Goal: Task Accomplishment & Management: Manage account settings

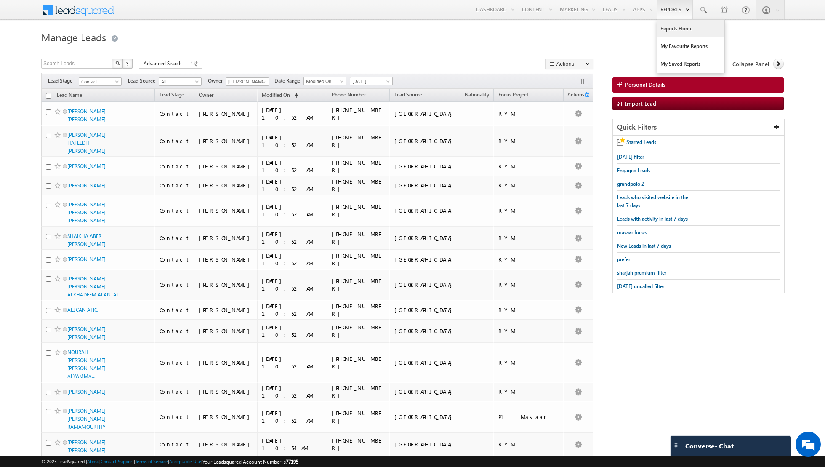
click at [675, 31] on link "Reports Home" at bounding box center [690, 29] width 67 height 18
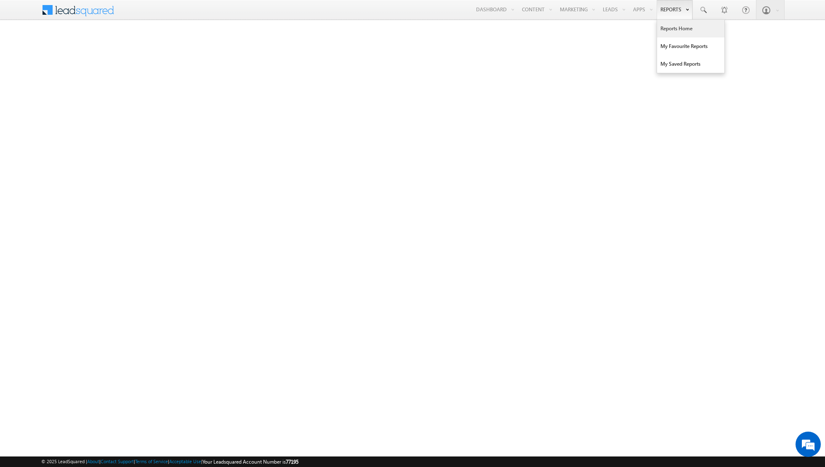
click at [673, 27] on link "Reports Home" at bounding box center [690, 29] width 67 height 18
click at [680, 30] on link "Reports Home" at bounding box center [690, 29] width 67 height 18
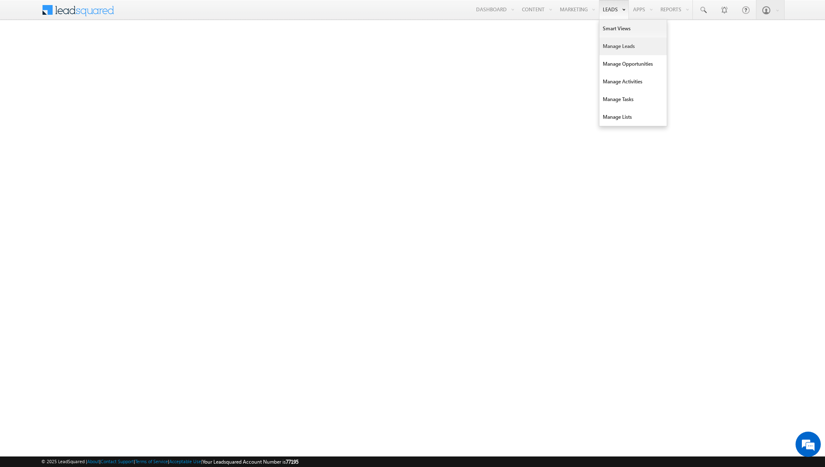
click at [618, 48] on link "Manage Leads" at bounding box center [633, 46] width 67 height 18
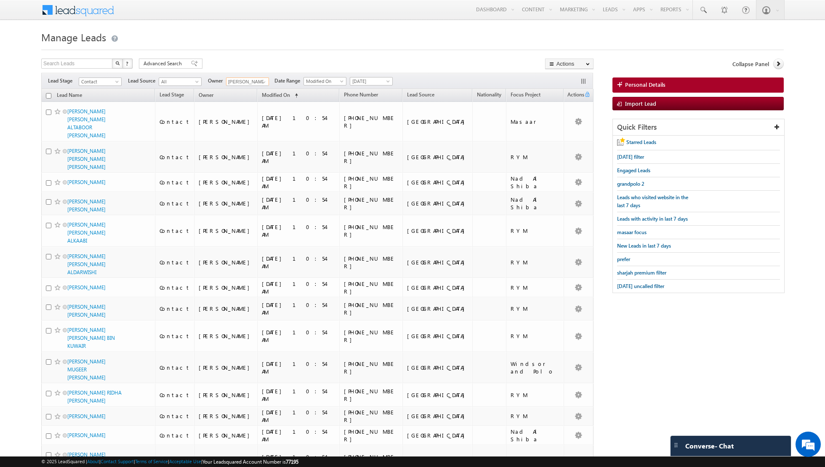
click at [253, 82] on input "[PERSON_NAME]" at bounding box center [247, 81] width 43 height 8
click at [261, 82] on span at bounding box center [264, 82] width 7 height 7
click at [258, 117] on link "[PERSON_NAME] [PERSON_NAME] [PERSON_NAME][EMAIL_ADDRESS][PERSON_NAME][DOMAIN_NA…" at bounding box center [268, 118] width 84 height 16
type input "[PERSON_NAME] [PERSON_NAME]"
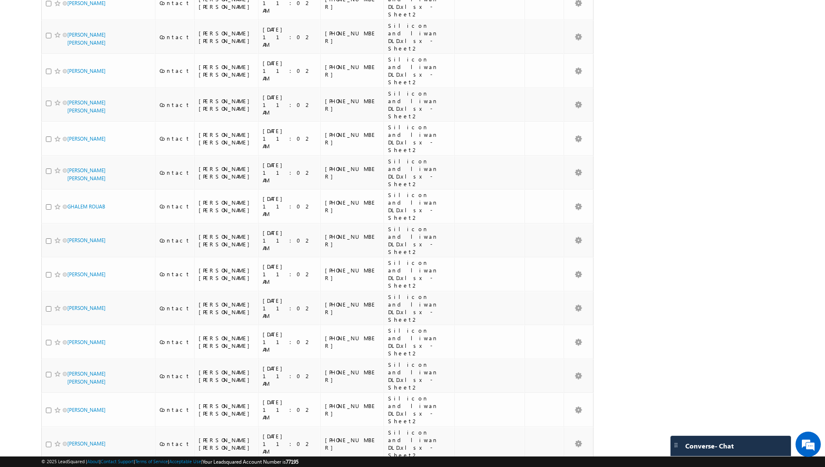
scroll to position [1784, 0]
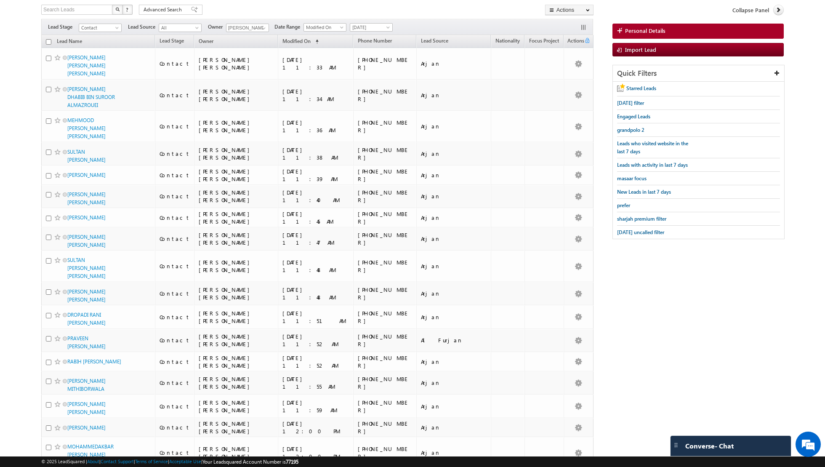
scroll to position [0, 0]
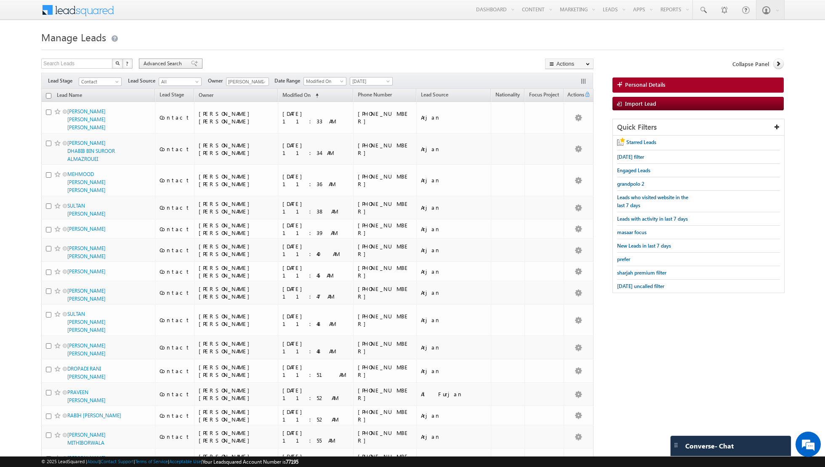
click at [191, 61] on span at bounding box center [194, 64] width 7 height 6
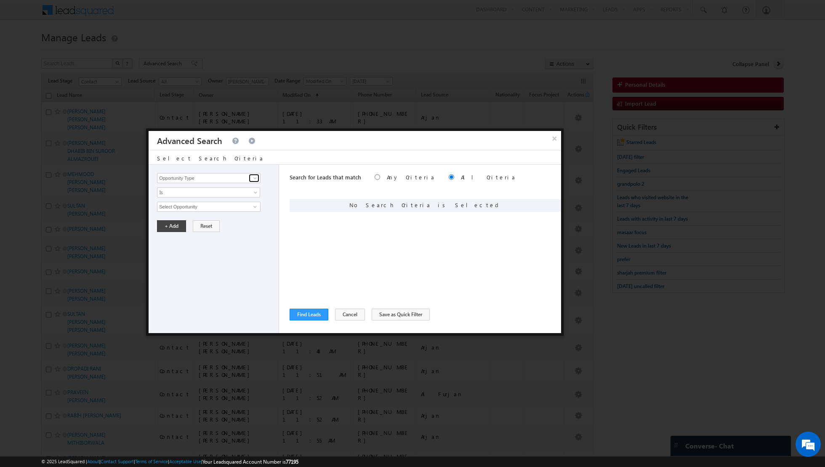
click at [257, 178] on span at bounding box center [255, 178] width 7 height 7
click at [242, 188] on link "Lead Activity" at bounding box center [209, 188] width 104 height 10
type input "Lead Activity"
click at [255, 203] on span at bounding box center [255, 206] width 7 height 7
click at [195, 225] on link "Outbound Phone Call Activity" at bounding box center [209, 224] width 104 height 10
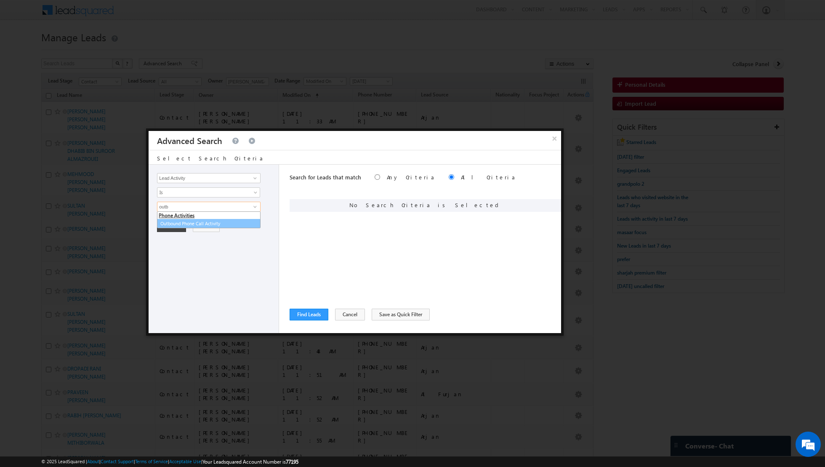
type input "Outbound Phone Call Activity"
click at [171, 241] on button "+ Add" at bounding box center [171, 240] width 29 height 12
click at [305, 315] on button "Find Leads" at bounding box center [309, 315] width 39 height 12
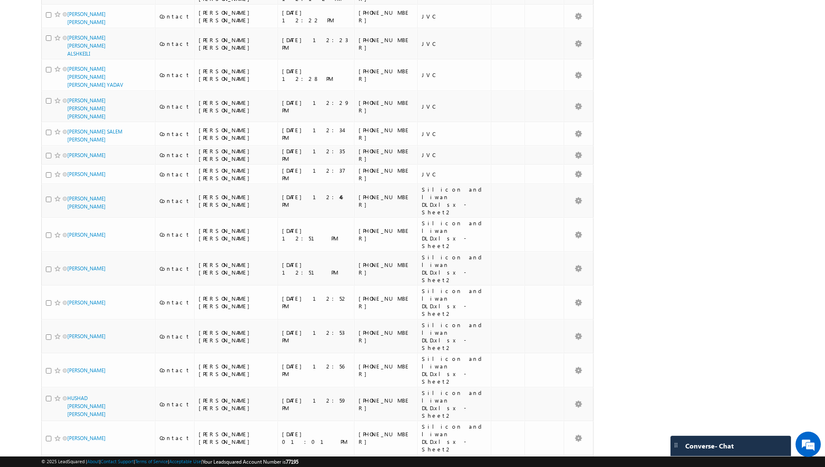
scroll to position [1170, 0]
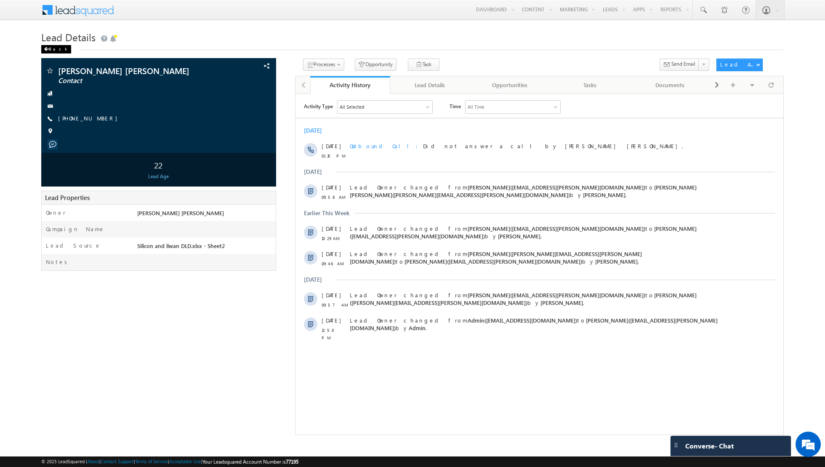
click at [46, 48] on span at bounding box center [46, 49] width 5 height 4
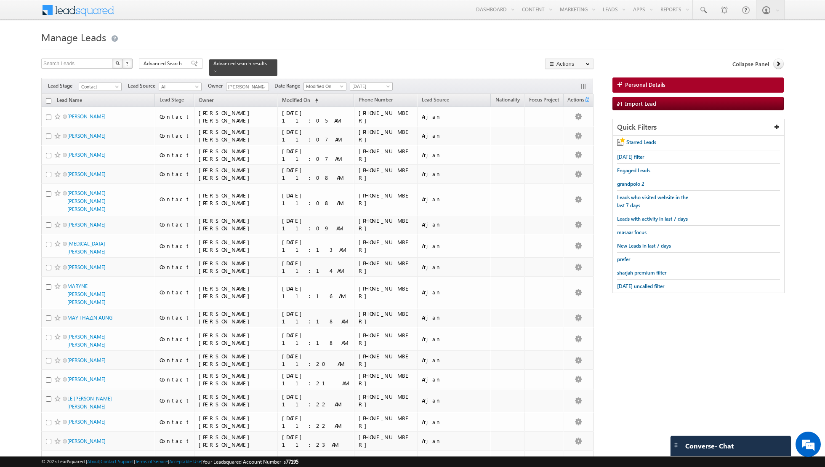
click at [48, 101] on input "checkbox" at bounding box center [48, 100] width 5 height 5
checkbox input "true"
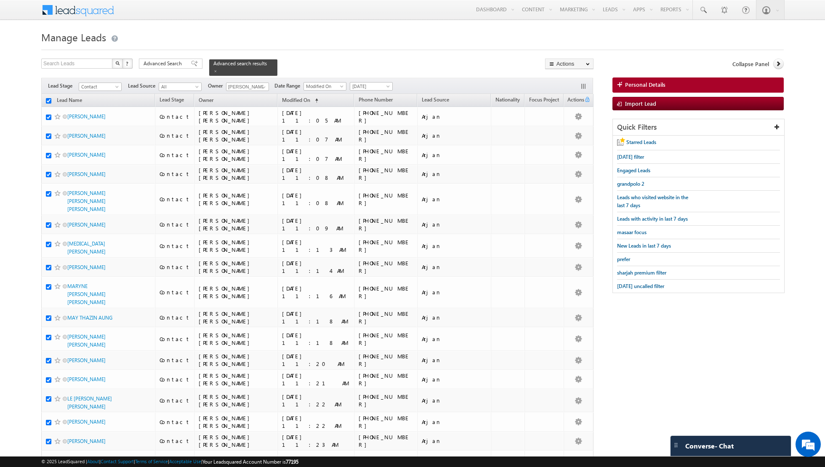
checkbox input "true"
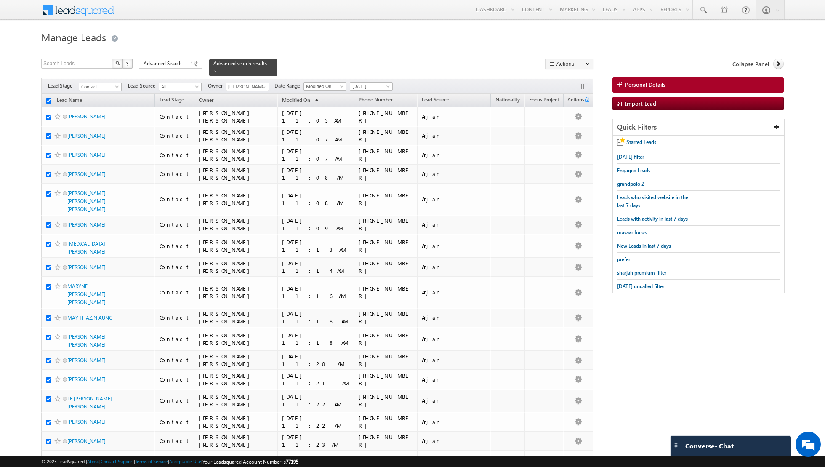
checkbox input "true"
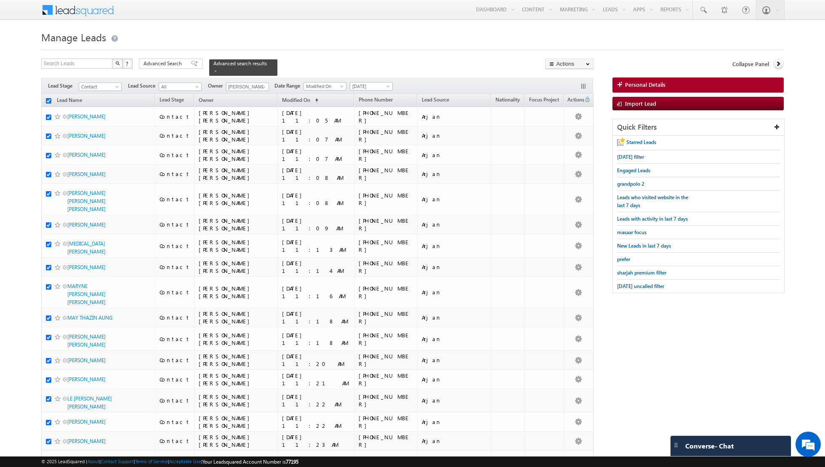
checkbox input "true"
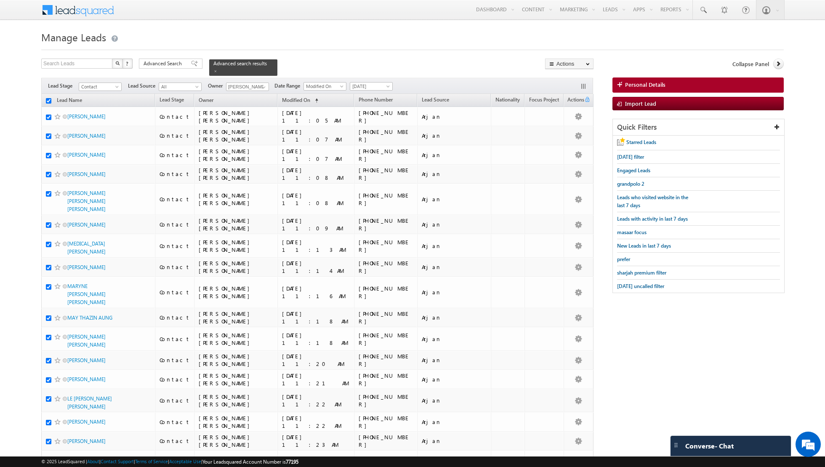
checkbox input "true"
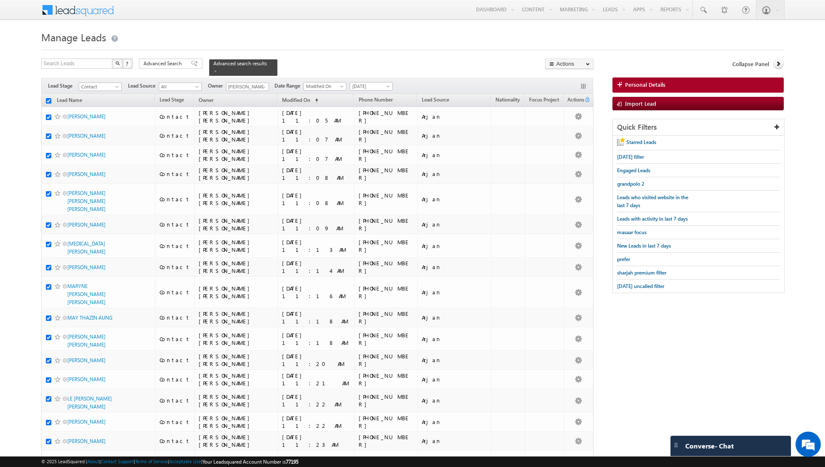
checkbox input "true"
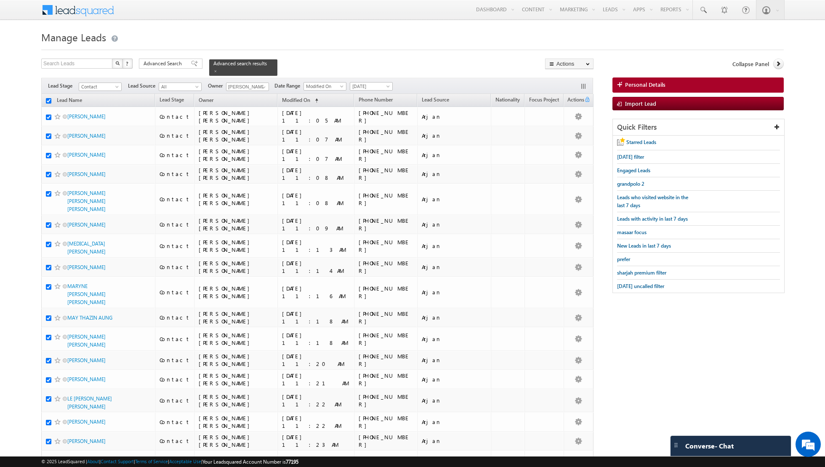
checkbox input "true"
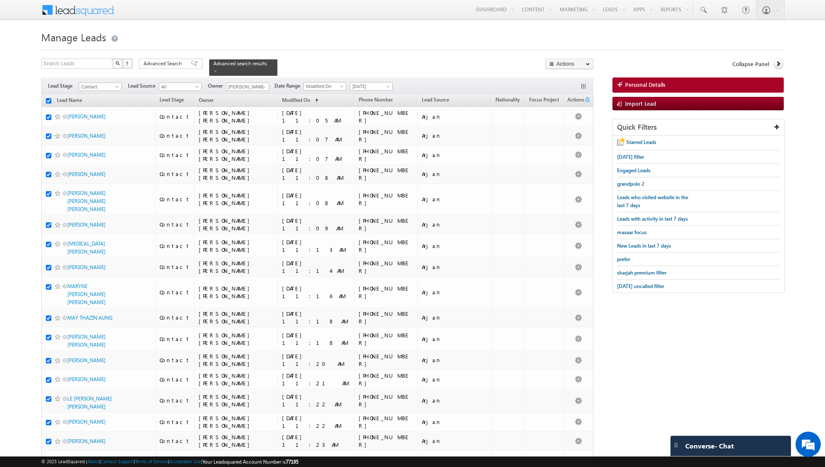
checkbox input "true"
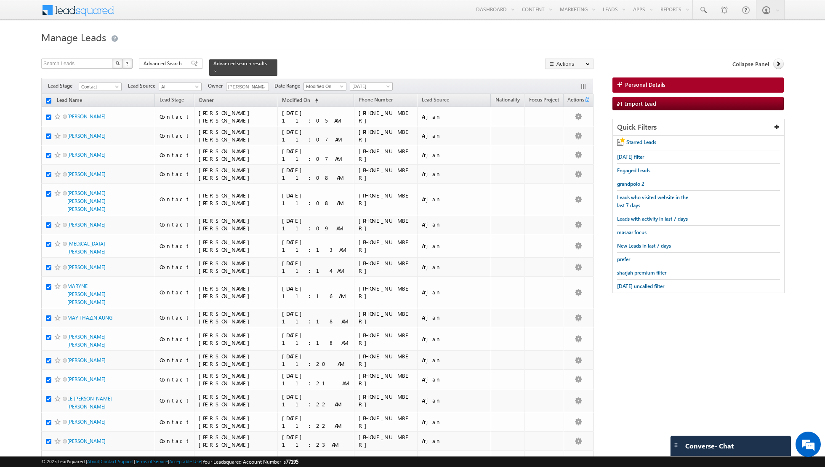
checkbox input "true"
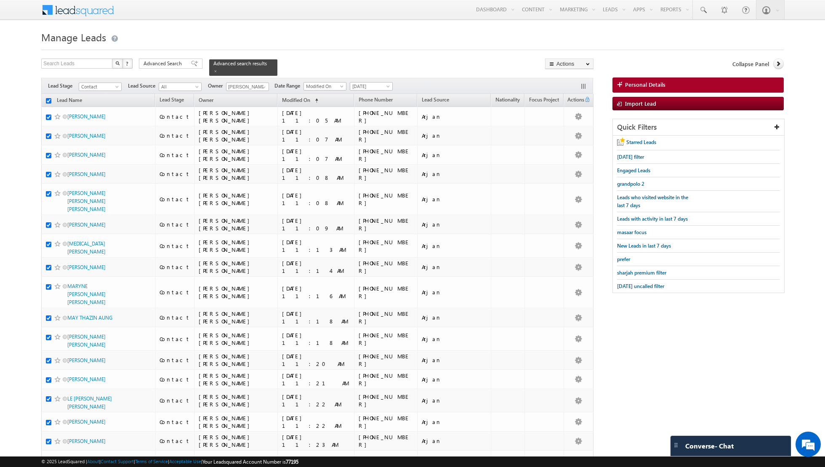
checkbox input "true"
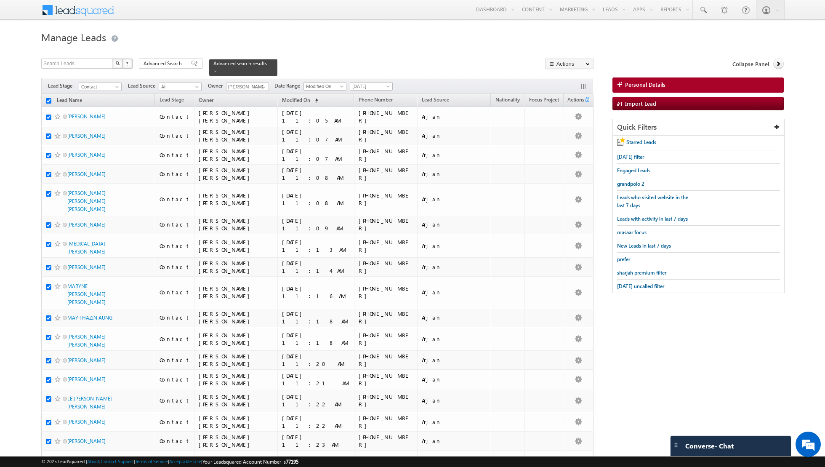
checkbox input "true"
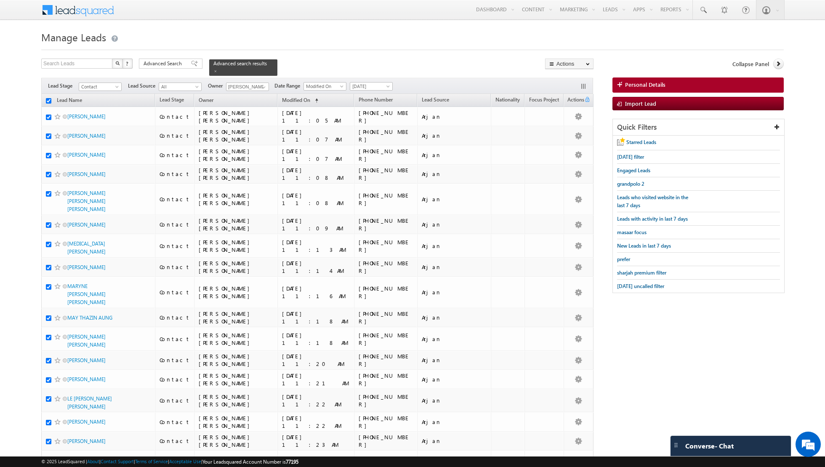
checkbox input "true"
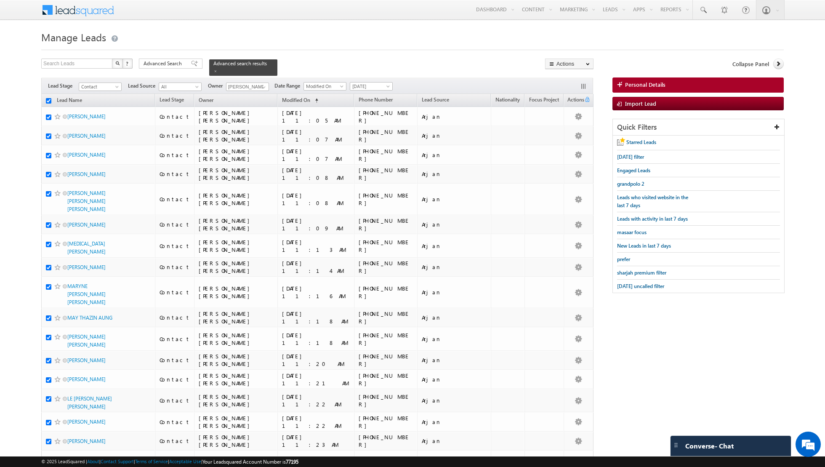
checkbox input "true"
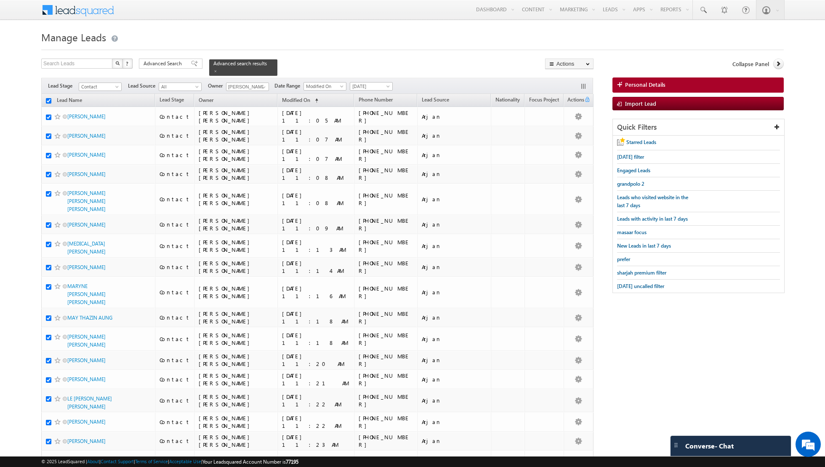
checkbox input "true"
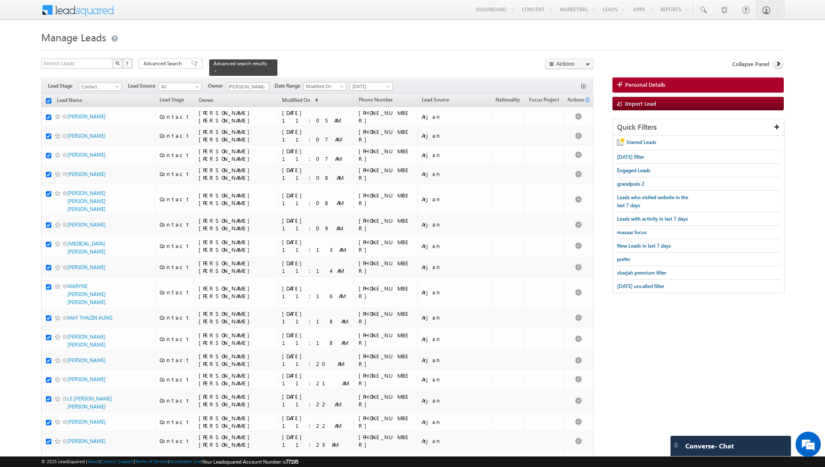
checkbox input "true"
click at [570, 136] on link "Change Owner" at bounding box center [570, 136] width 48 height 10
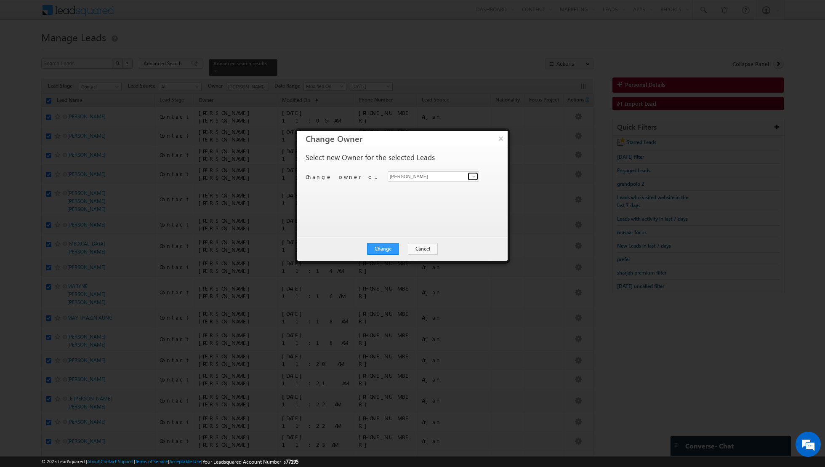
click at [477, 179] on span at bounding box center [474, 176] width 7 height 7
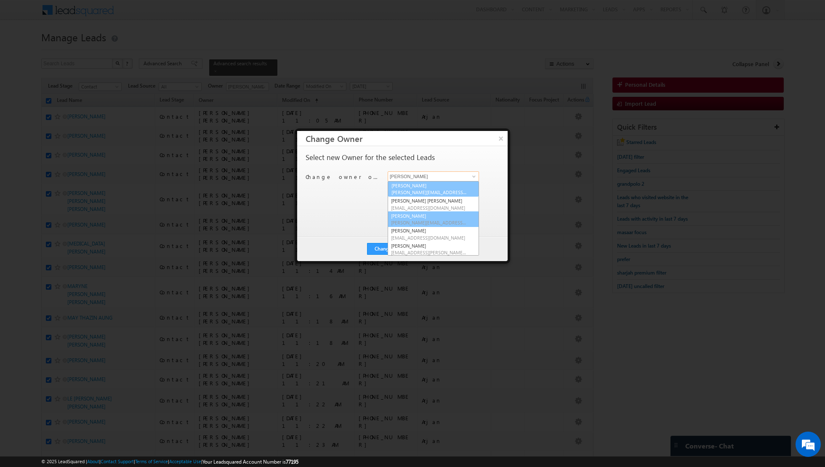
scroll to position [60, 0]
click at [378, 250] on button "Change" at bounding box center [383, 249] width 32 height 12
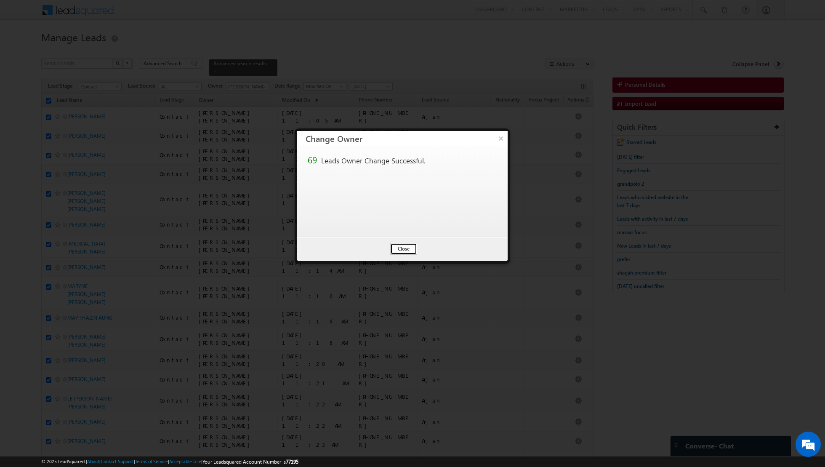
click at [400, 250] on button "Close" at bounding box center [403, 249] width 27 height 12
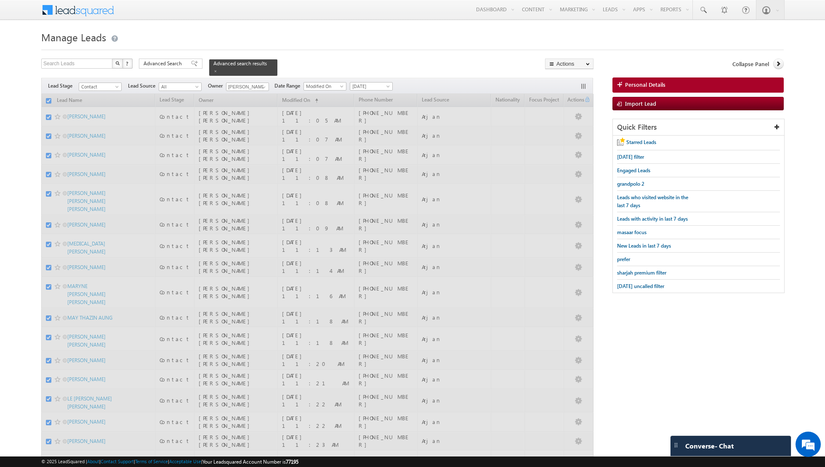
checkbox input "false"
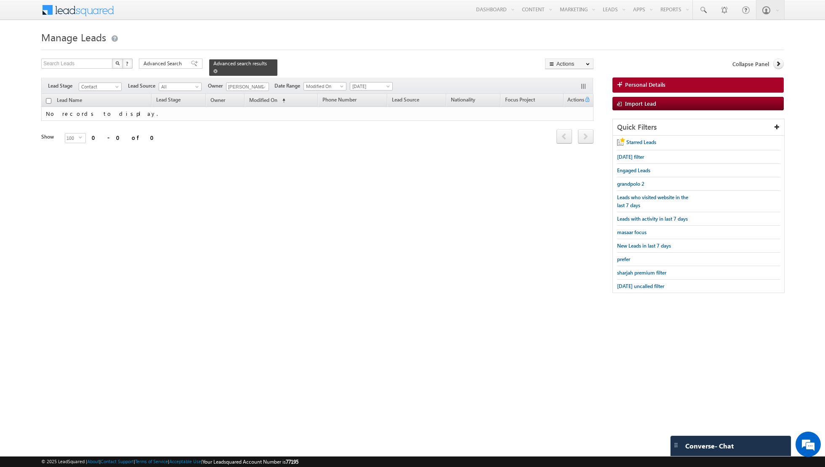
click at [213, 70] on span at bounding box center [215, 71] width 4 height 4
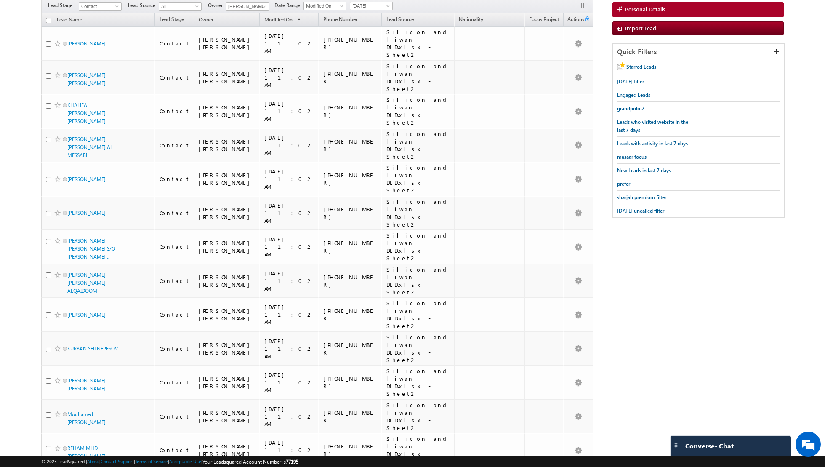
scroll to position [0, 0]
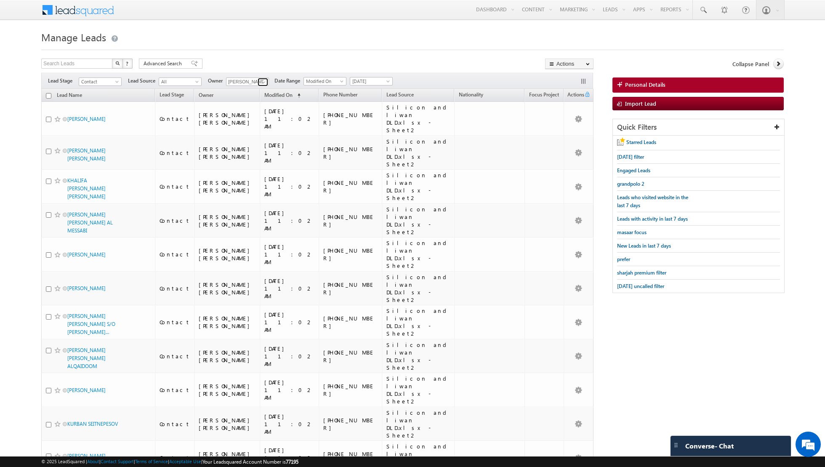
click at [261, 80] on span at bounding box center [264, 82] width 7 height 7
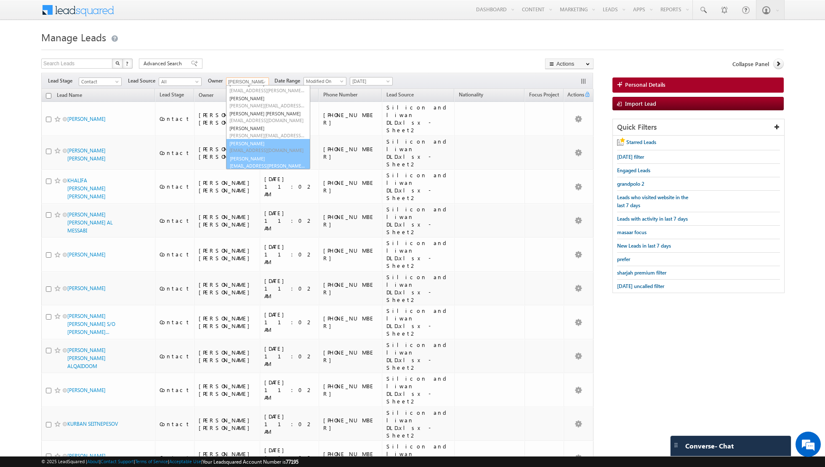
scroll to position [68, 0]
click at [249, 157] on link "Shiva Sisodia shiva.sisodia@indglobal.ae" at bounding box center [268, 162] width 84 height 16
type input "[PERSON_NAME]"
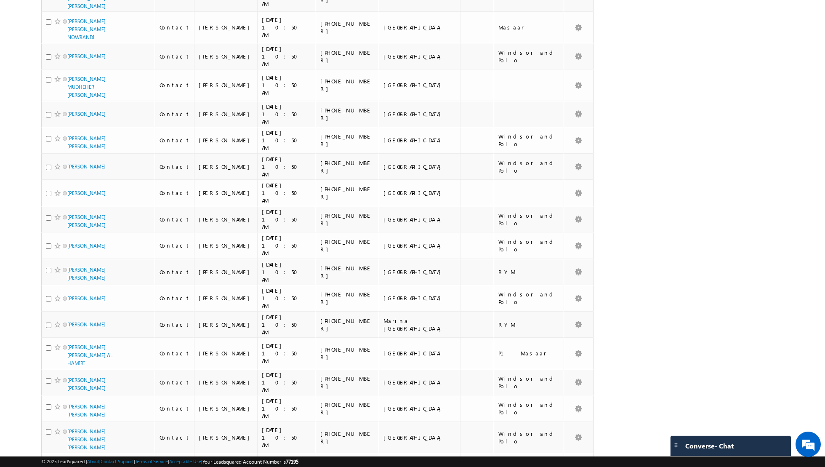
scroll to position [1831, 0]
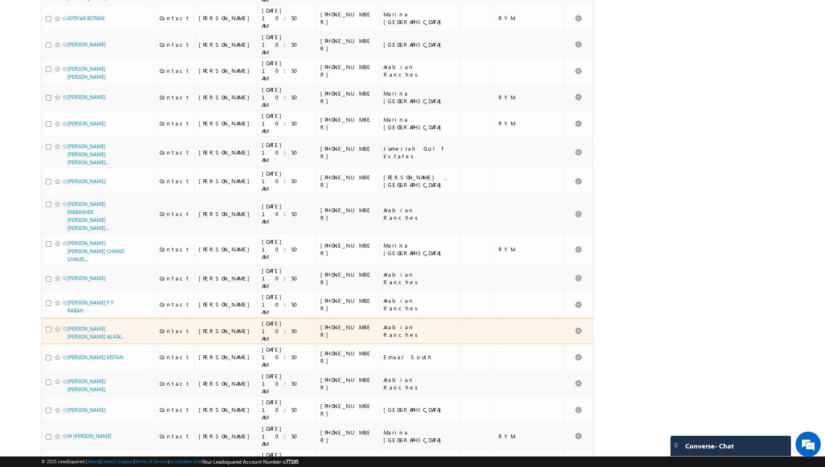
scroll to position [0, 0]
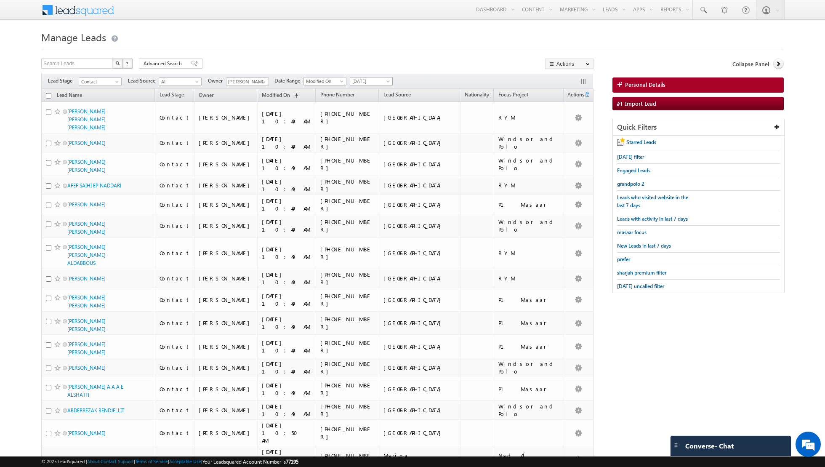
click at [370, 79] on span "[DATE]" at bounding box center [370, 81] width 40 height 8
click at [366, 91] on link "All Time" at bounding box center [367, 90] width 43 height 8
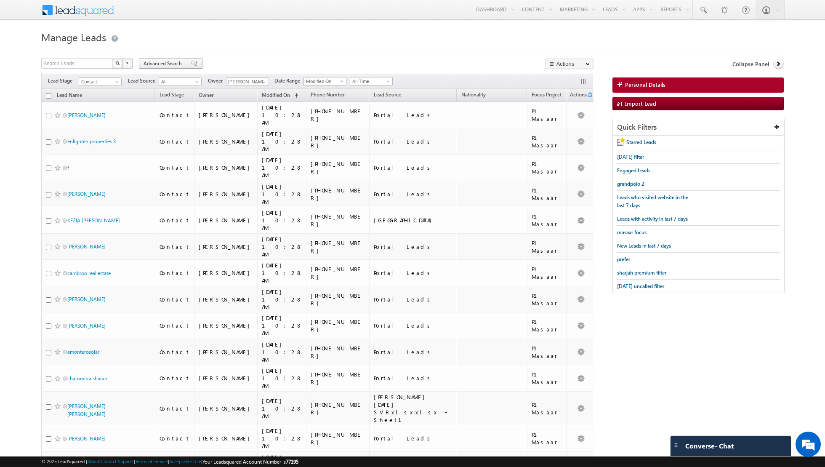
click at [191, 64] on span at bounding box center [194, 64] width 7 height 6
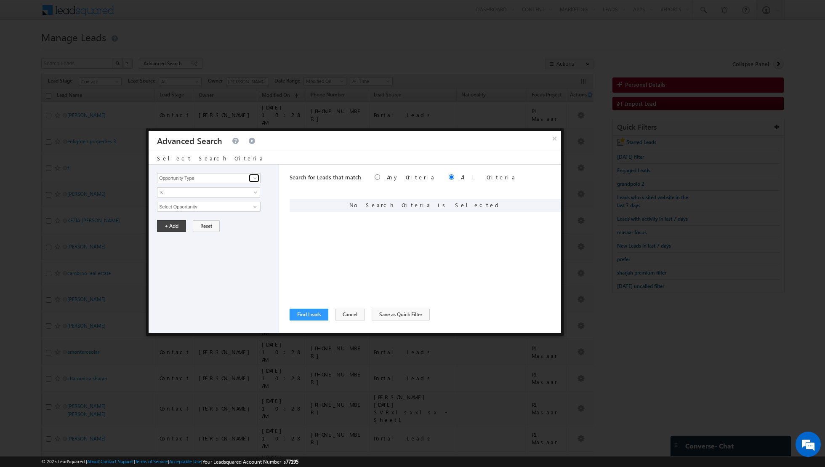
click at [252, 175] on span at bounding box center [255, 178] width 7 height 7
click at [233, 186] on link "Lead Activity" at bounding box center [209, 188] width 104 height 10
type input "Lead Activity"
click at [250, 187] on link "Is" at bounding box center [208, 192] width 103 height 10
click at [233, 207] on link "Is Not" at bounding box center [208, 210] width 103 height 8
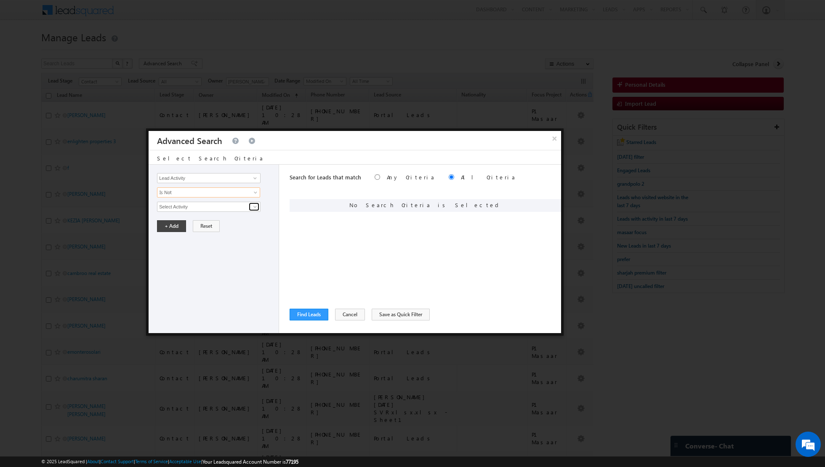
click at [258, 203] on span at bounding box center [255, 206] width 7 height 7
click at [217, 224] on link "Outbound Phone Call Activity" at bounding box center [209, 224] width 104 height 10
type input "Outbound Phone Call Activity"
click at [254, 222] on span at bounding box center [256, 222] width 7 height 7
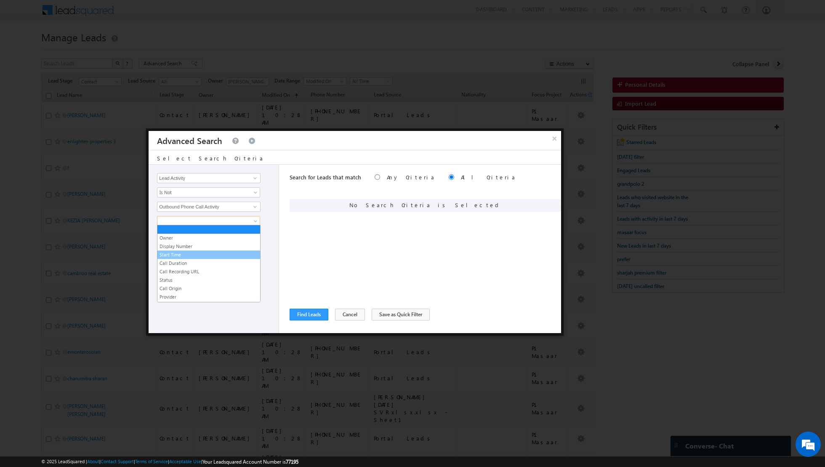
click at [212, 252] on link "Start Time" at bounding box center [208, 255] width 103 height 8
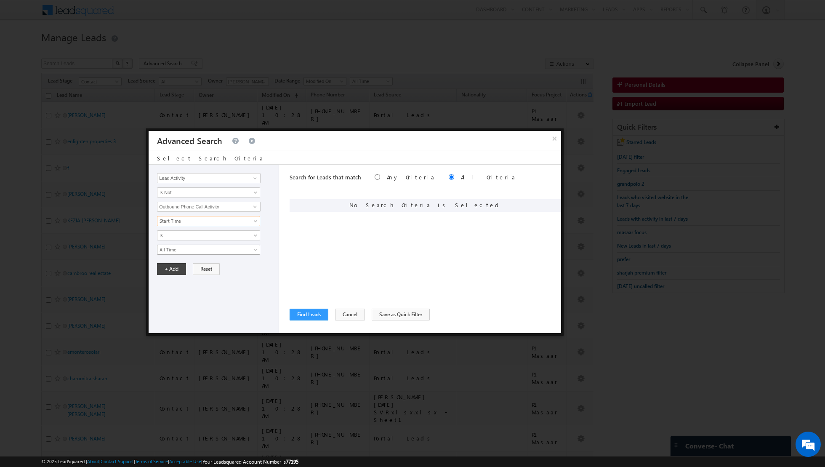
click at [232, 246] on span "All Time" at bounding box center [202, 250] width 91 height 8
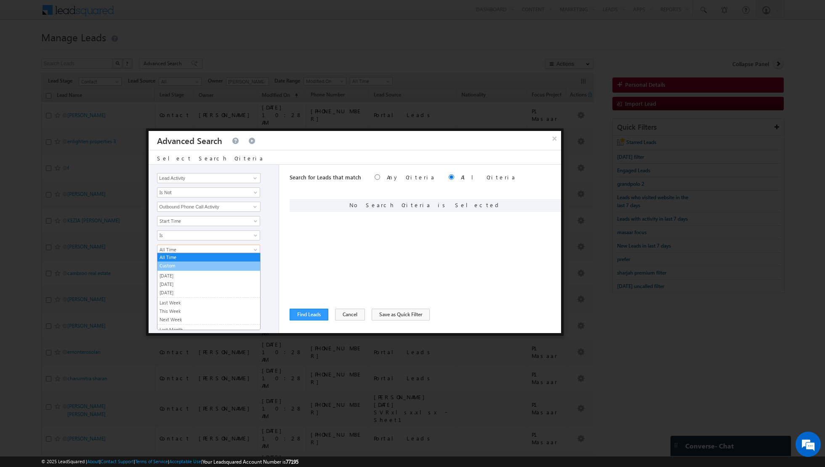
click at [207, 263] on link "Custom" at bounding box center [208, 266] width 103 height 8
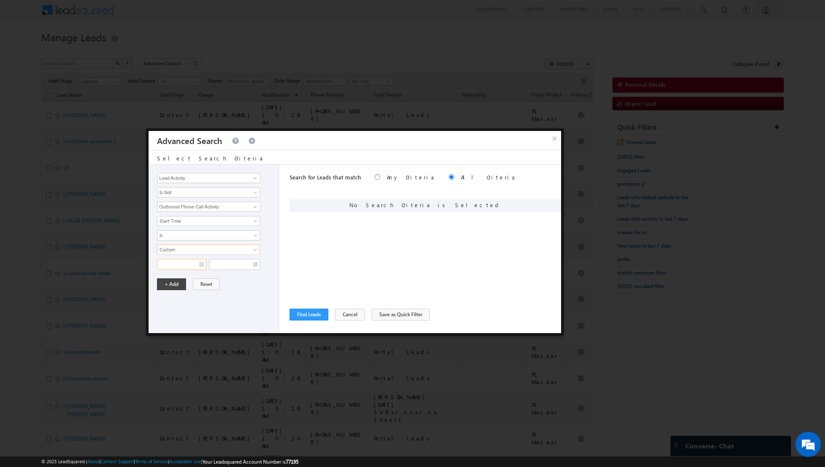
click at [197, 259] on input "text" at bounding box center [181, 264] width 49 height 11
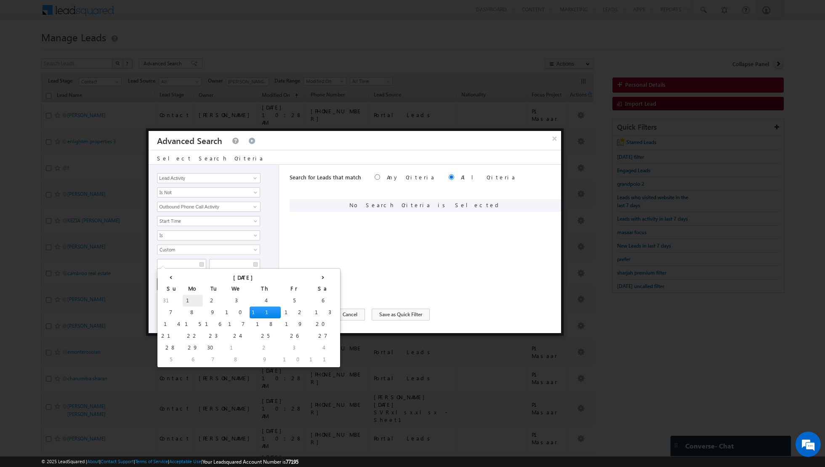
click at [183, 297] on td "1" at bounding box center [193, 301] width 20 height 12
type input "01/09/2025"
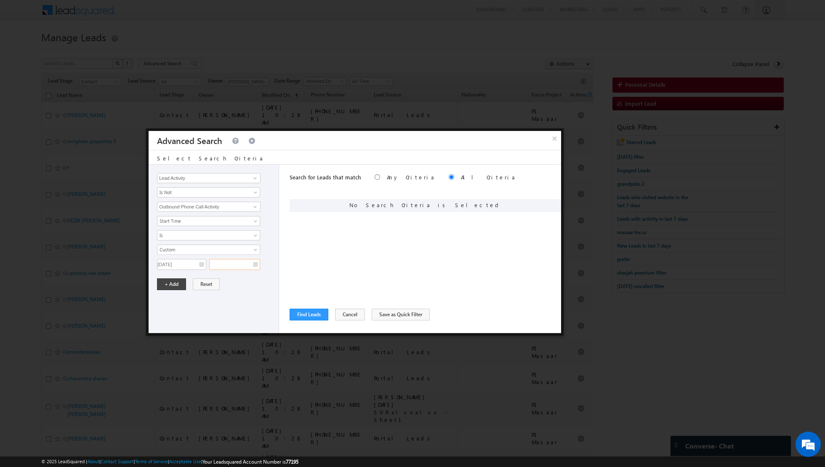
click at [255, 263] on input "text" at bounding box center [234, 264] width 51 height 11
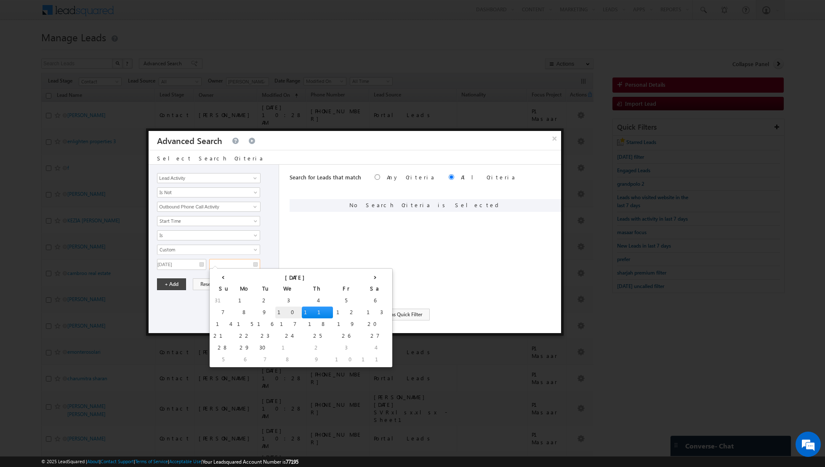
click at [275, 309] on td "10" at bounding box center [288, 312] width 27 height 12
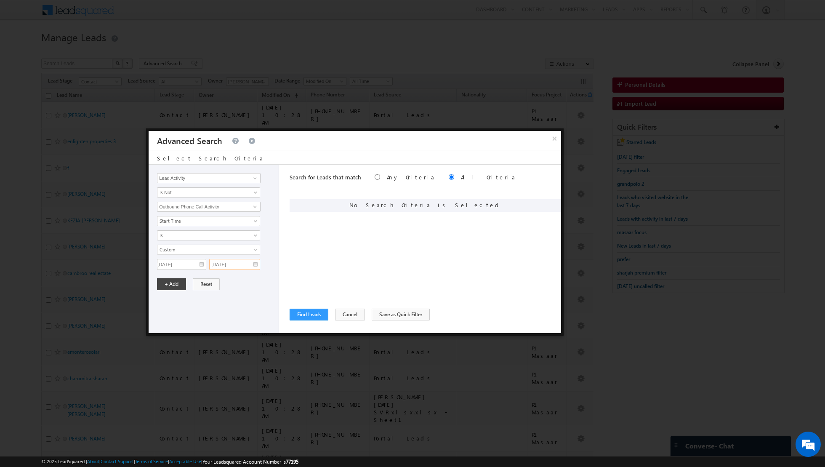
click at [253, 264] on input "10/09/2025" at bounding box center [234, 264] width 51 height 11
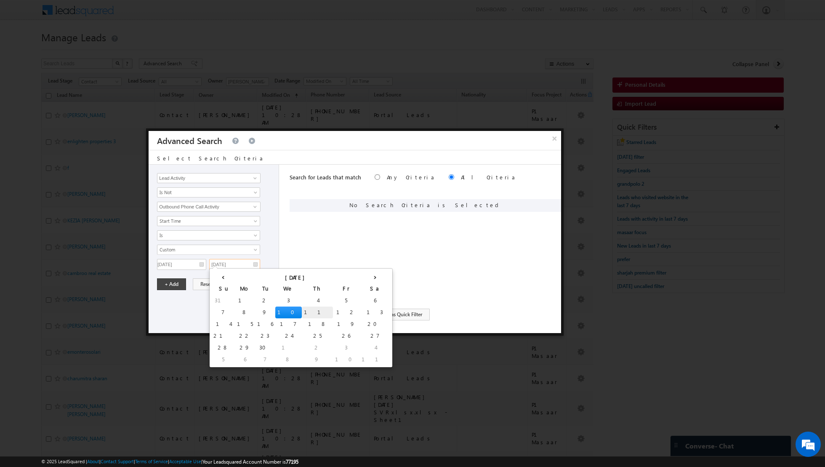
click at [302, 309] on td "11" at bounding box center [317, 312] width 31 height 12
type input "[DATE]"
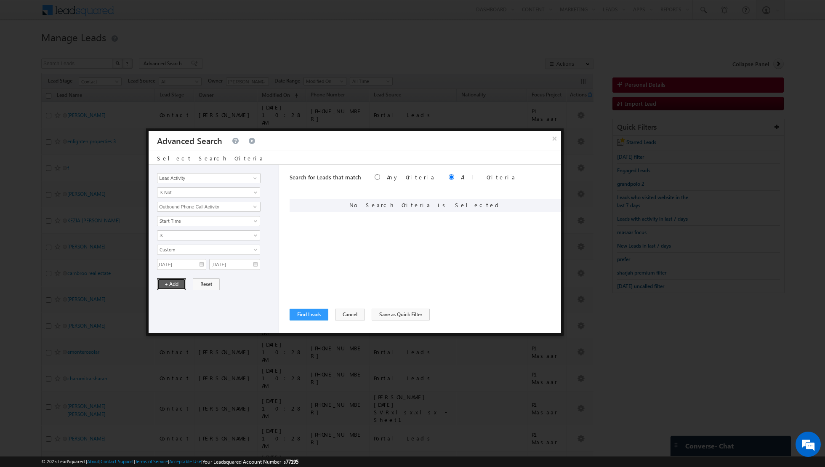
click at [163, 280] on button "+ Add" at bounding box center [171, 284] width 29 height 12
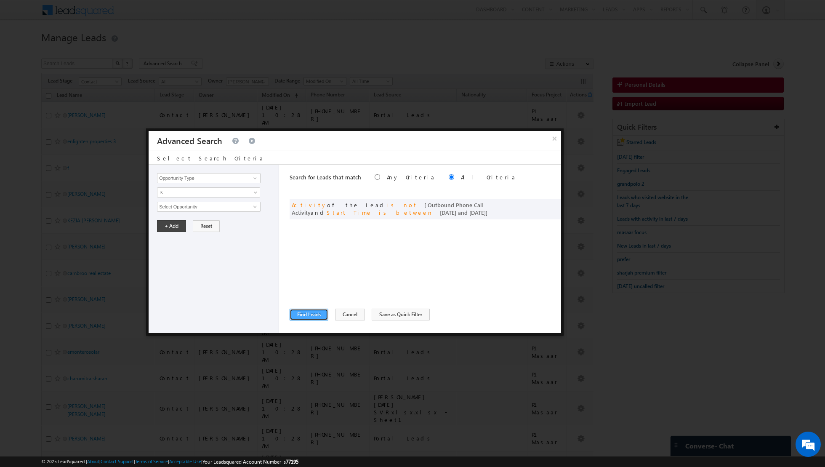
click at [308, 316] on button "Find Leads" at bounding box center [309, 315] width 39 height 12
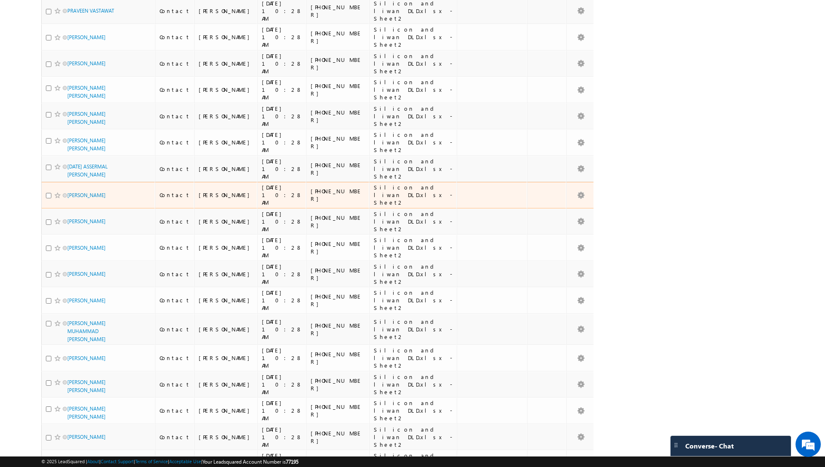
scroll to position [3879, 0]
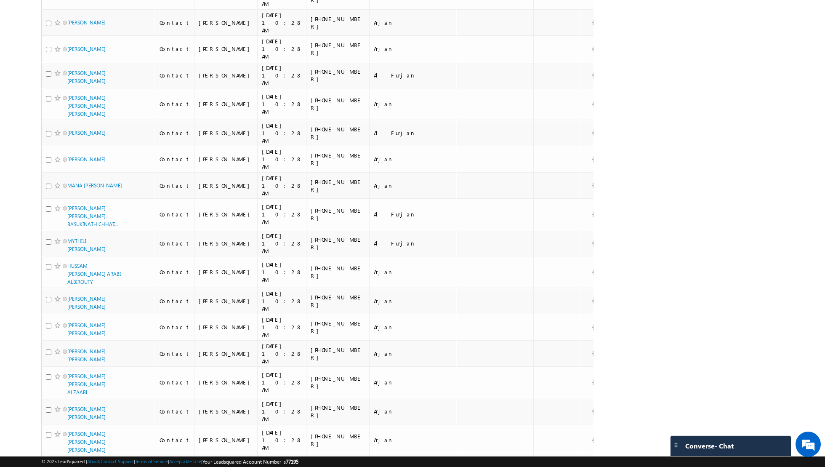
scroll to position [3988, 0]
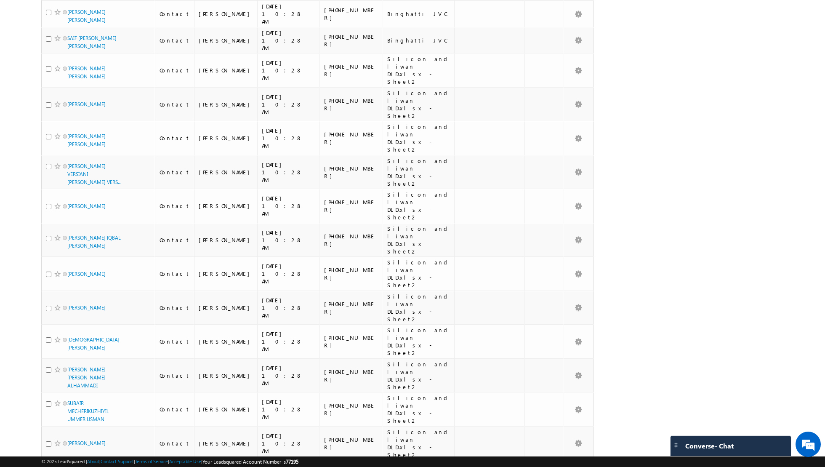
scroll to position [4036, 0]
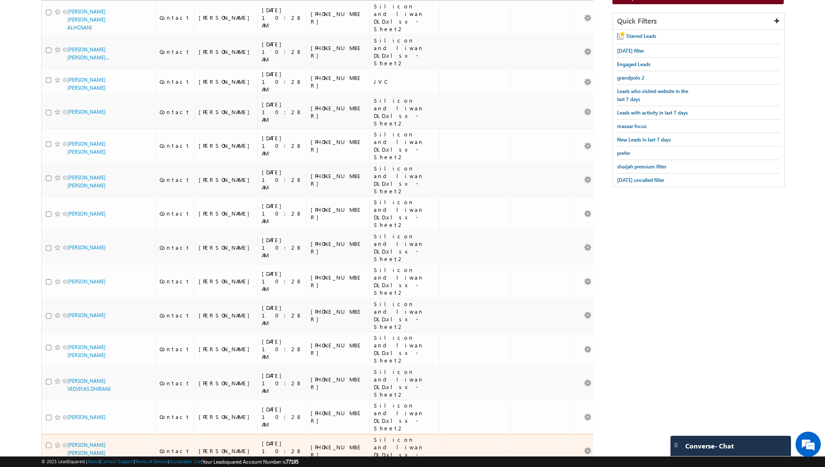
scroll to position [0, 0]
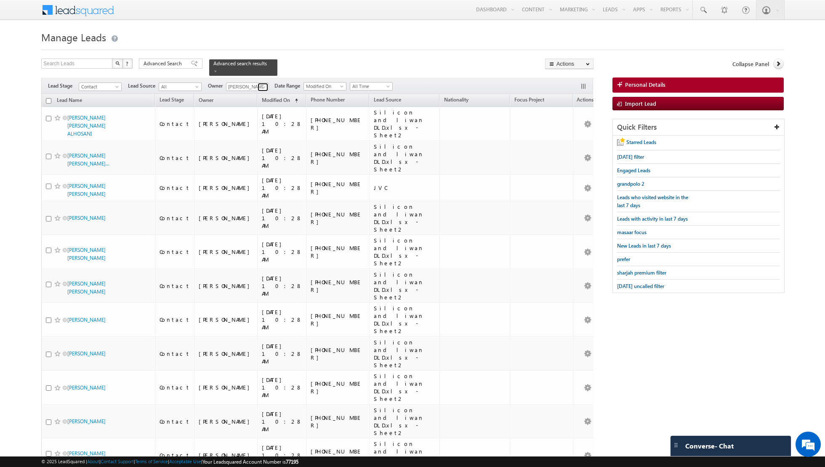
click at [262, 84] on span at bounding box center [264, 87] width 7 height 7
click at [258, 120] on link "[PERSON_NAME] [PERSON_NAME] [PERSON_NAME][EMAIL_ADDRESS][PERSON_NAME][DOMAIN_NA…" at bounding box center [268, 122] width 84 height 16
type input "[PERSON_NAME] [PERSON_NAME]"
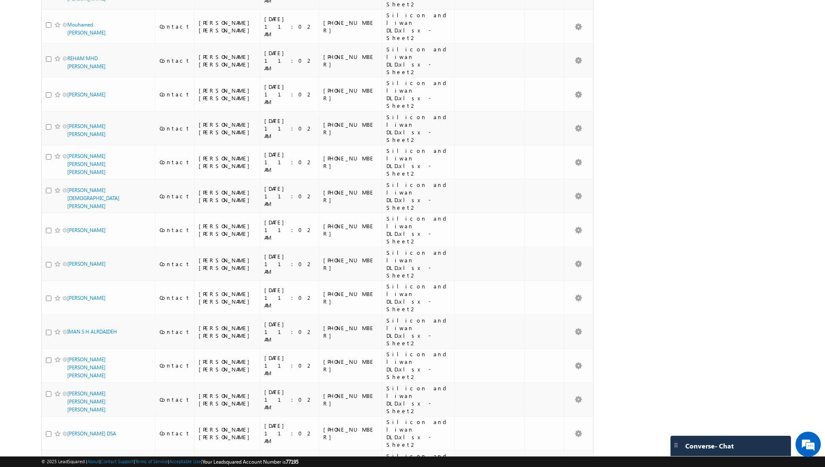
scroll to position [0, 0]
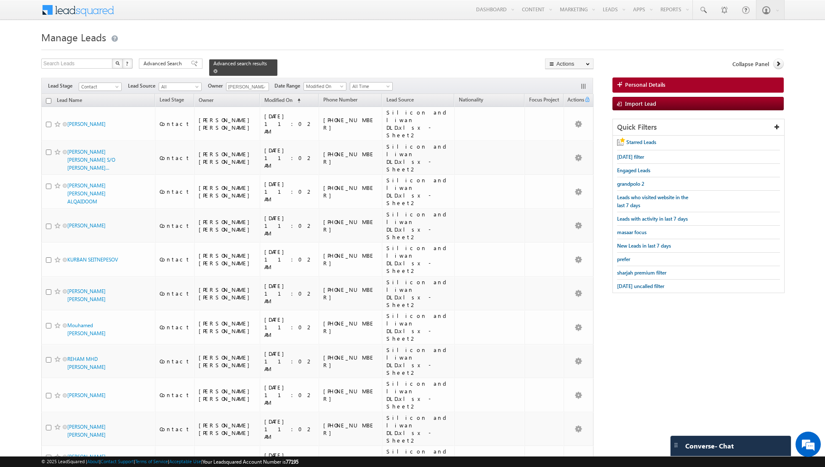
click at [213, 72] on span at bounding box center [215, 71] width 4 height 4
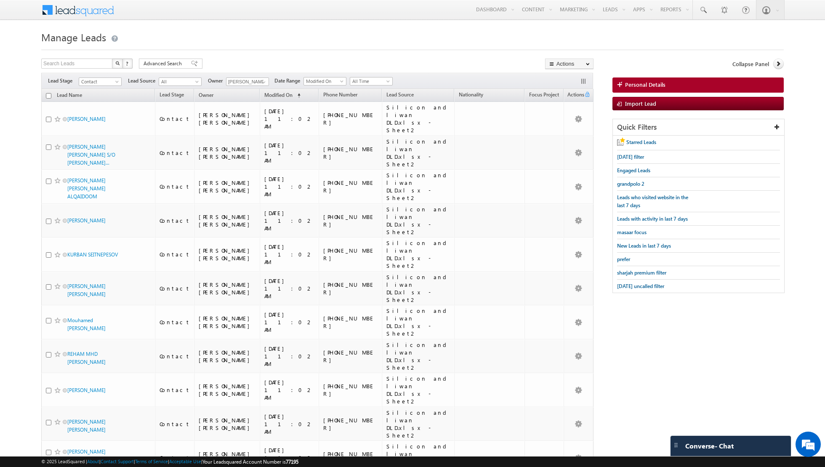
click at [51, 96] on input "checkbox" at bounding box center [48, 95] width 5 height 5
checkbox input "true"
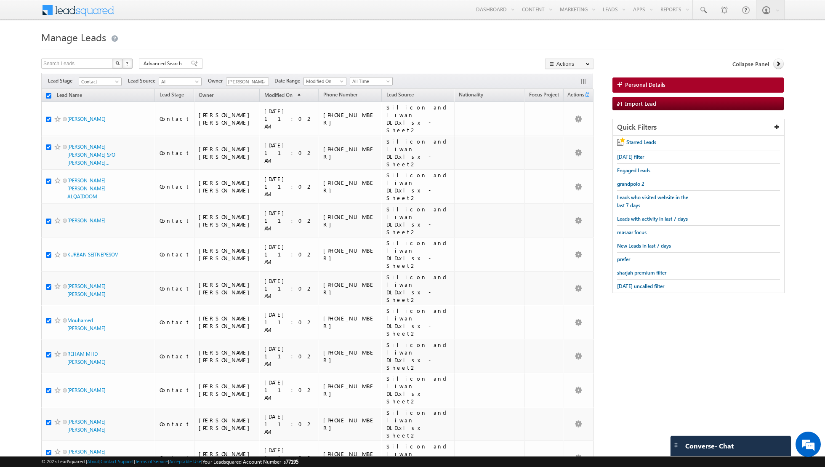
checkbox input "true"
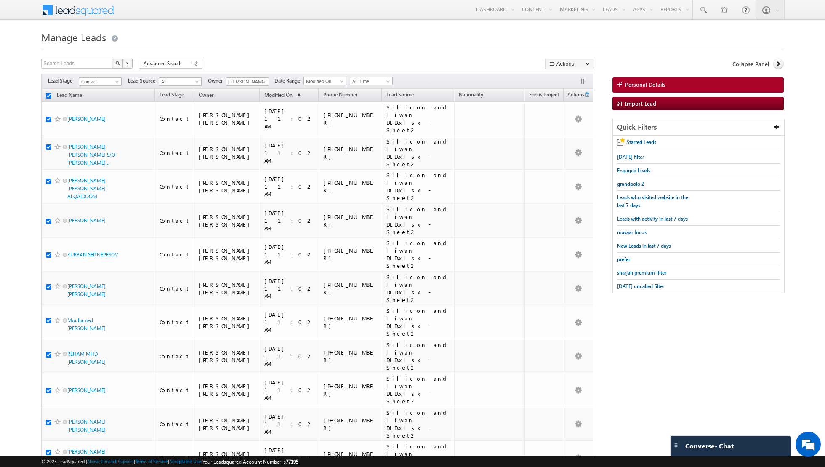
checkbox input "true"
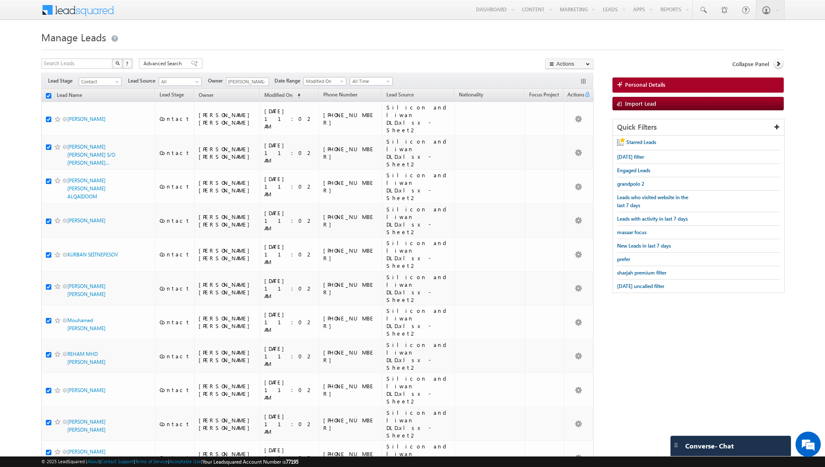
checkbox input "true"
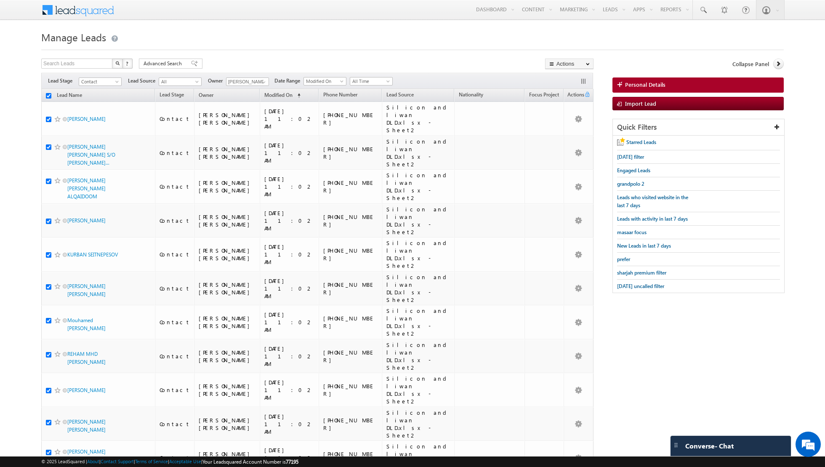
checkbox input "true"
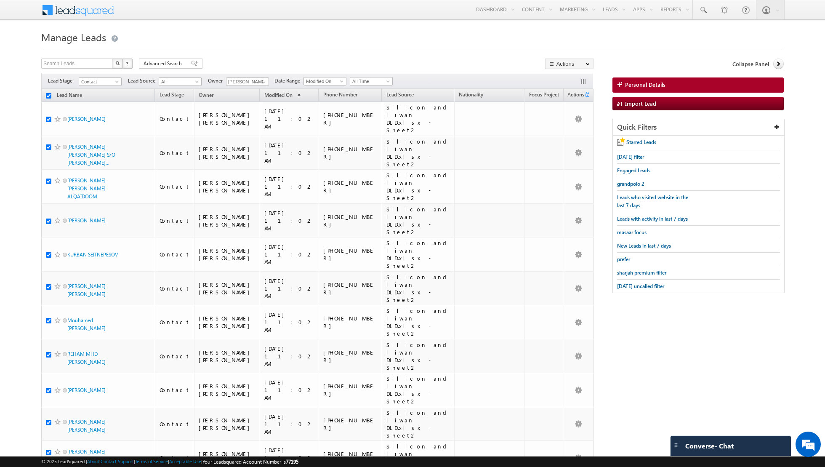
checkbox input "true"
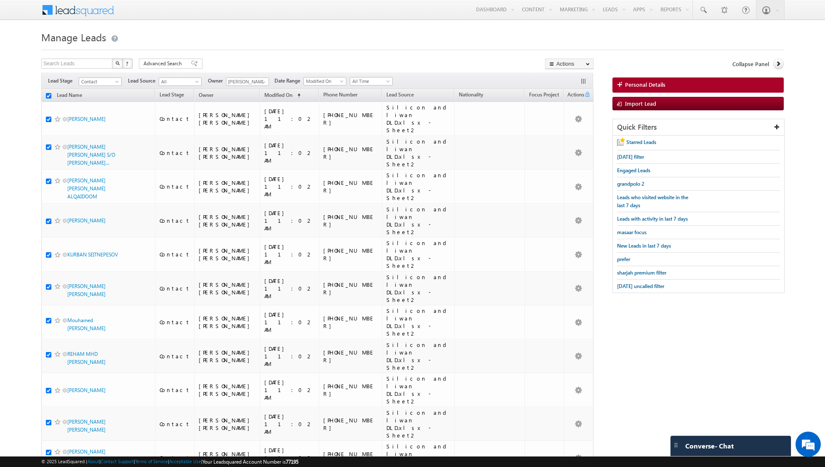
checkbox input "true"
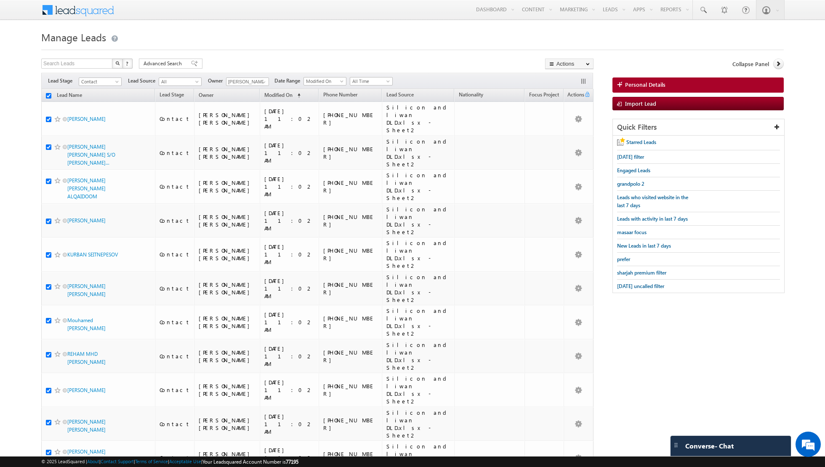
checkbox input "true"
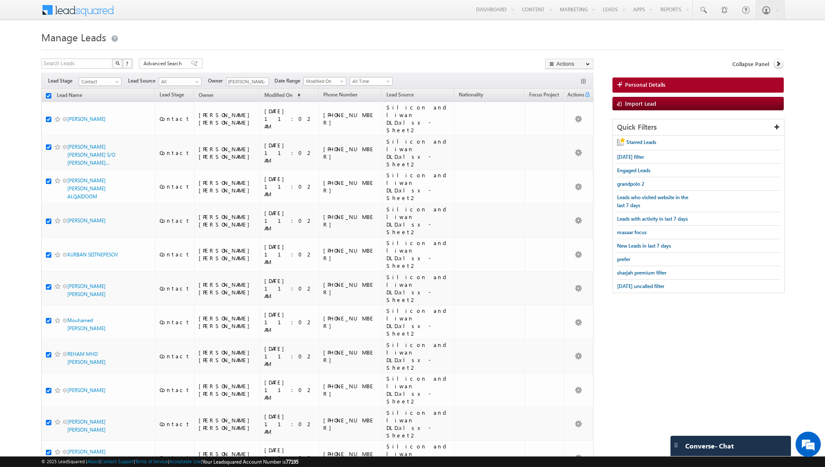
checkbox input "true"
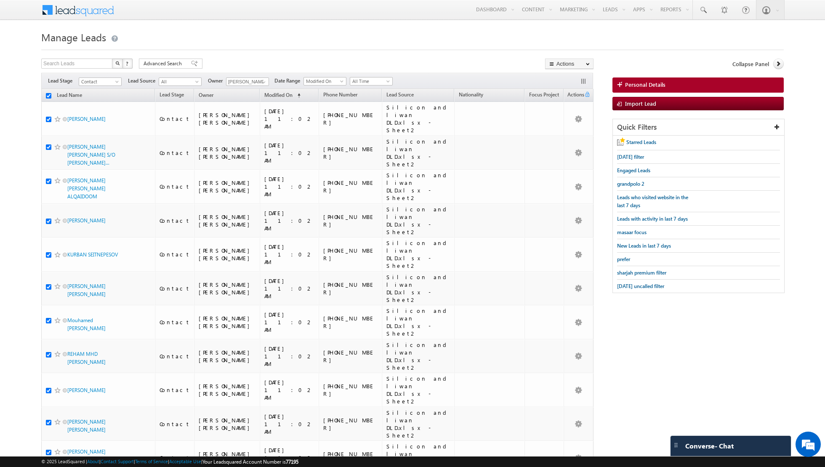
checkbox input "true"
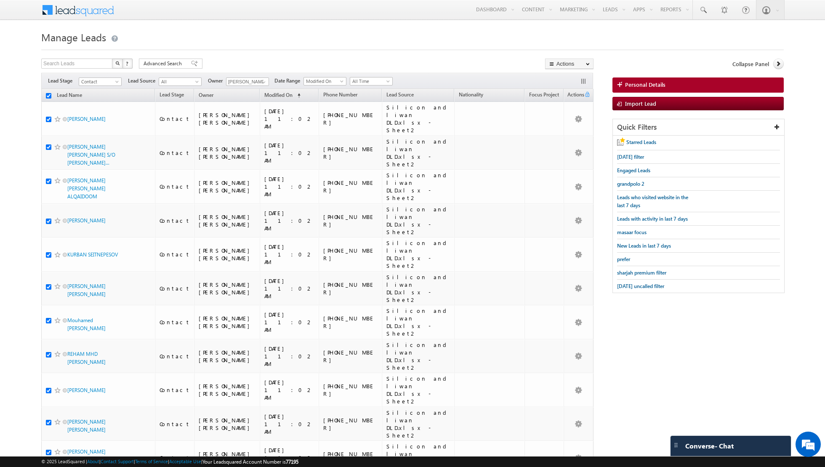
checkbox input "true"
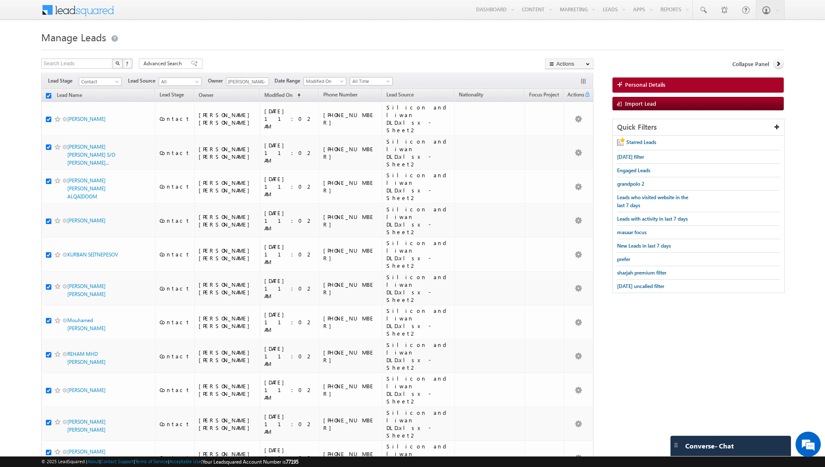
checkbox input "true"
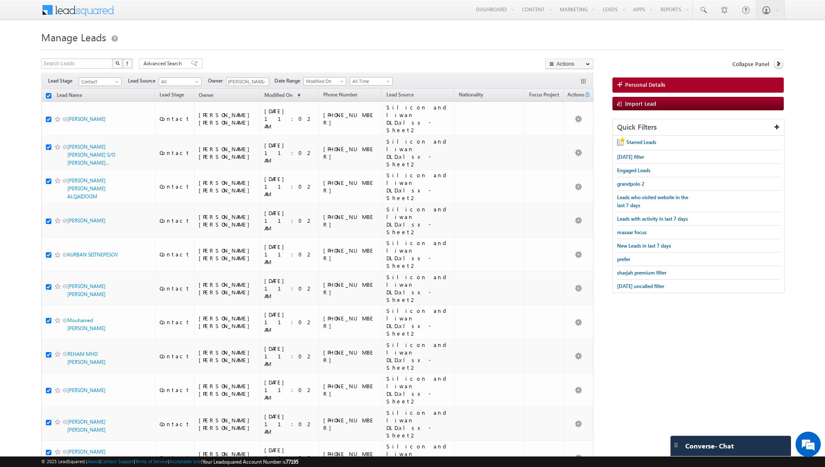
checkbox input "true"
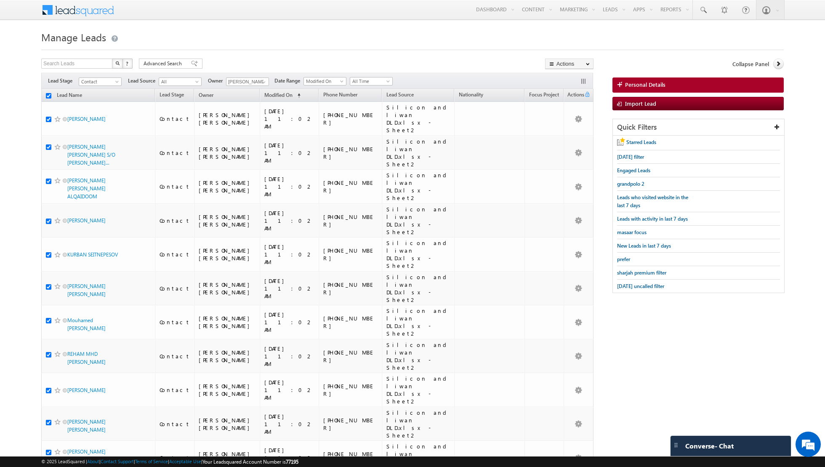
checkbox input "true"
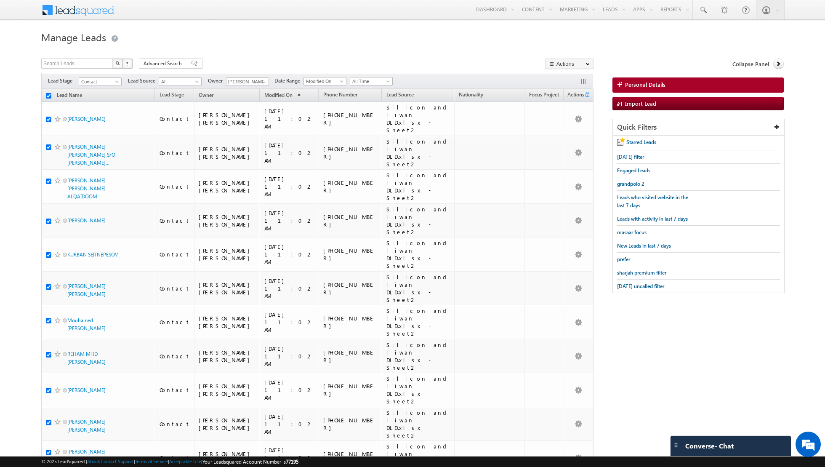
checkbox input "true"
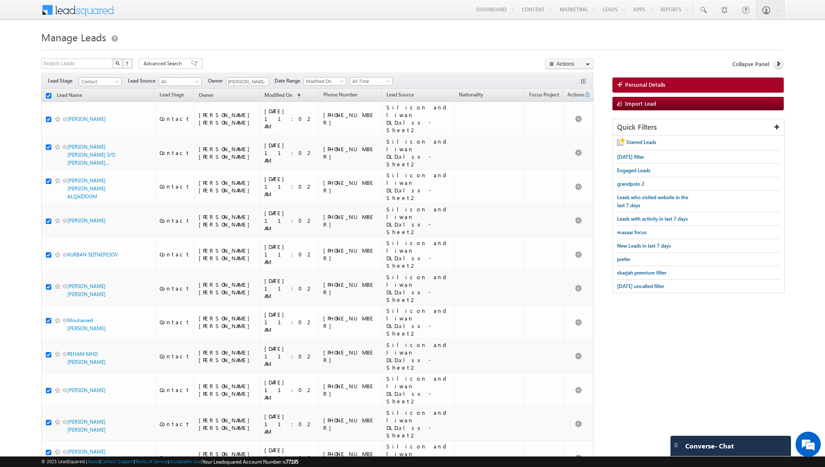
checkbox input "true"
click at [574, 136] on link "Change Owner" at bounding box center [570, 136] width 48 height 10
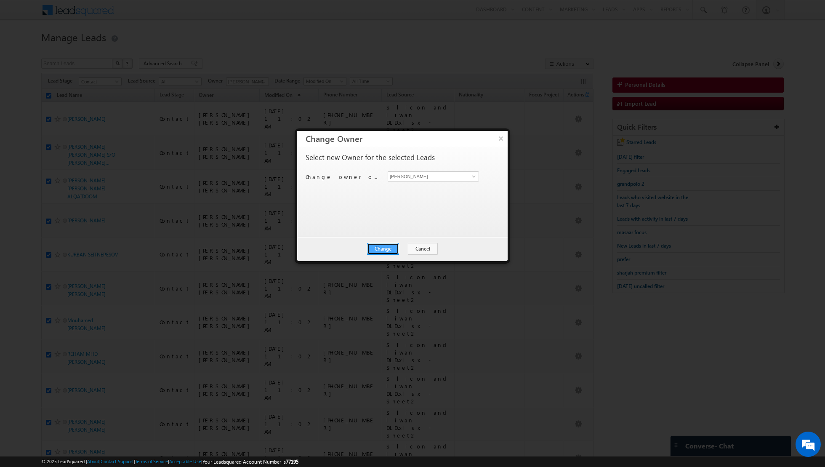
click at [381, 244] on button "Change" at bounding box center [383, 249] width 32 height 12
click at [408, 245] on button "Close" at bounding box center [403, 249] width 27 height 12
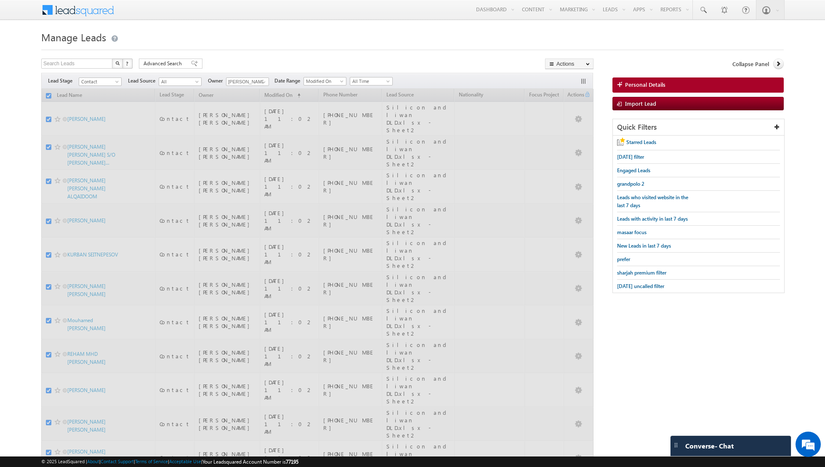
checkbox input "false"
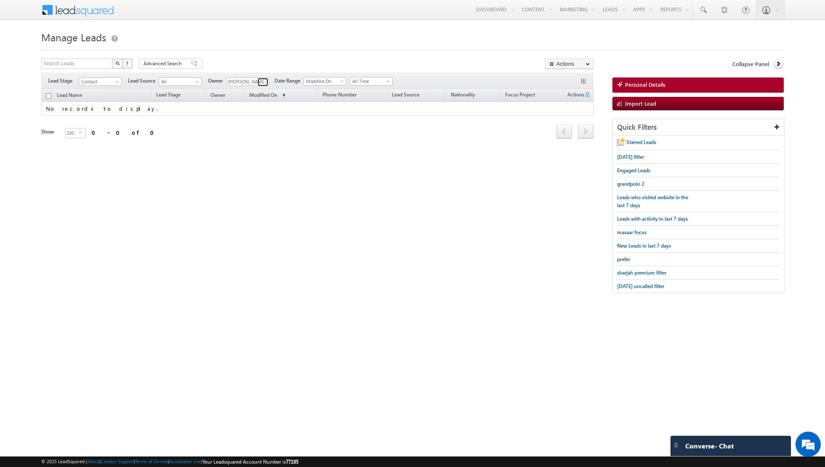
click at [258, 81] on link at bounding box center [263, 82] width 11 height 8
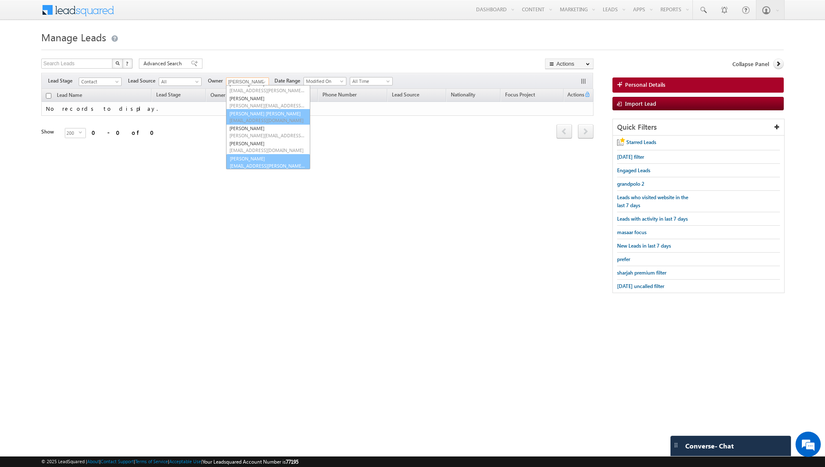
scroll to position [68, 0]
click at [253, 164] on span "[EMAIL_ADDRESS][PERSON_NAME][DOMAIN_NAME]" at bounding box center [267, 165] width 76 height 6
type input "[PERSON_NAME]"
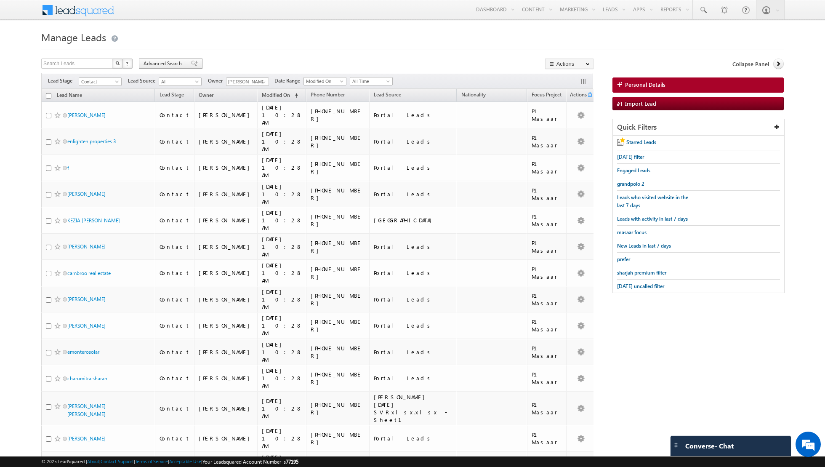
click at [192, 66] on div "Advanced Search" at bounding box center [171, 64] width 64 height 10
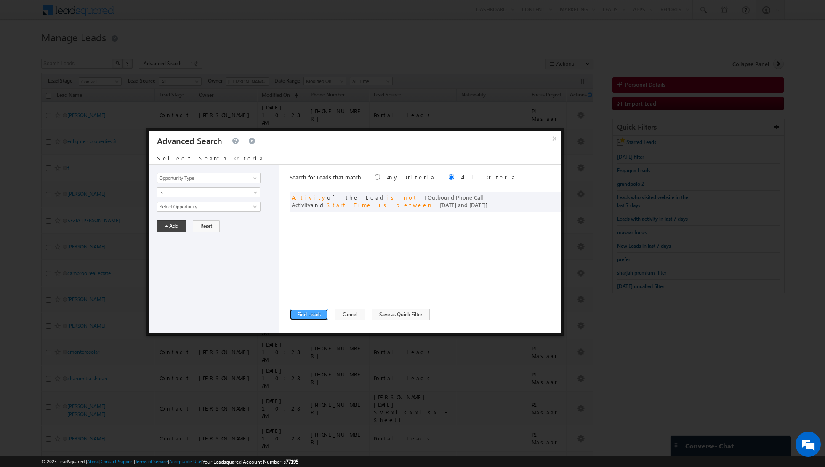
click at [303, 315] on button "Find Leads" at bounding box center [309, 315] width 39 height 12
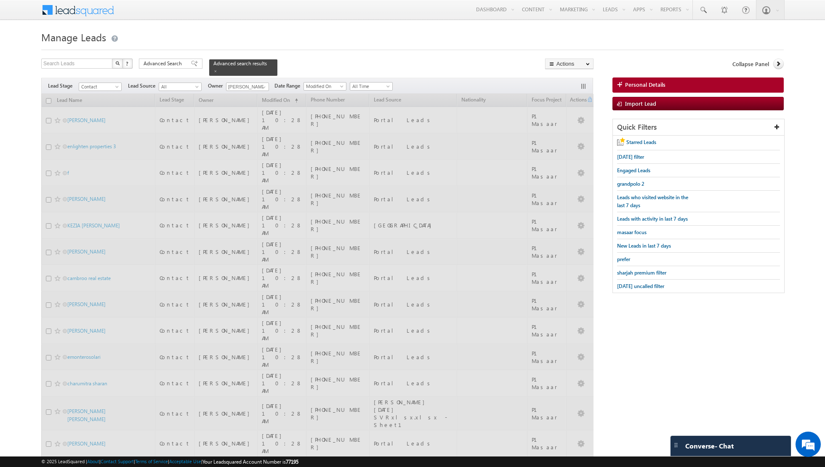
click at [193, 72] on div "Advanced Search Advanced Search Advanced search results" at bounding box center [208, 67] width 139 height 17
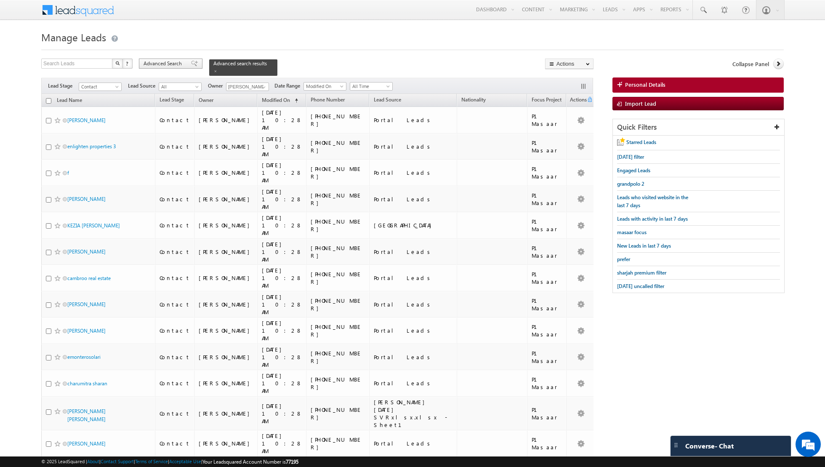
click at [191, 64] on span at bounding box center [194, 64] width 7 height 6
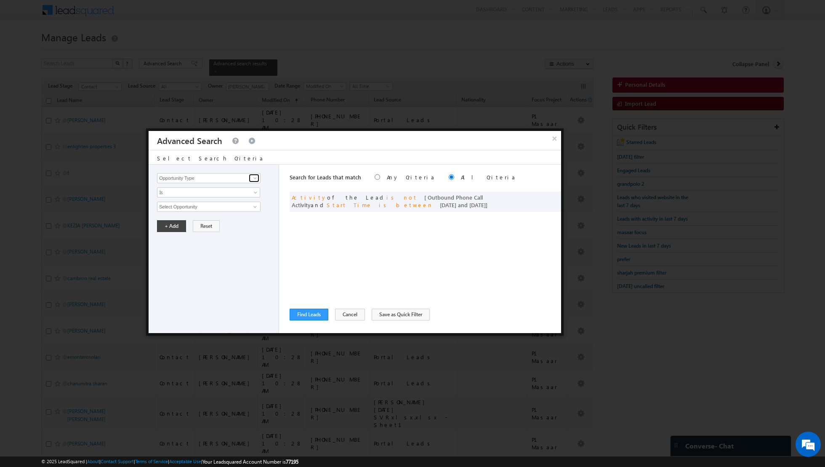
click at [256, 177] on span at bounding box center [255, 178] width 7 height 7
type input "lead sour"
click at [227, 200] on div "Opportunity Type Lead Activity Task Sales Group Prospect Id Address 1 Address 2…" at bounding box center [214, 249] width 131 height 168
click at [240, 178] on input at bounding box center [209, 178] width 104 height 10
click at [213, 207] on link "Lead Source" at bounding box center [209, 204] width 104 height 10
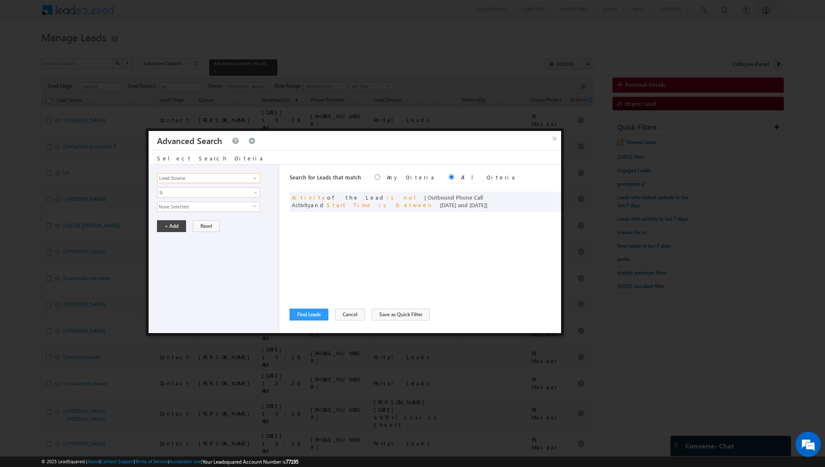
type input "Lead Source"
click at [237, 204] on span "None Selected" at bounding box center [205, 206] width 96 height 9
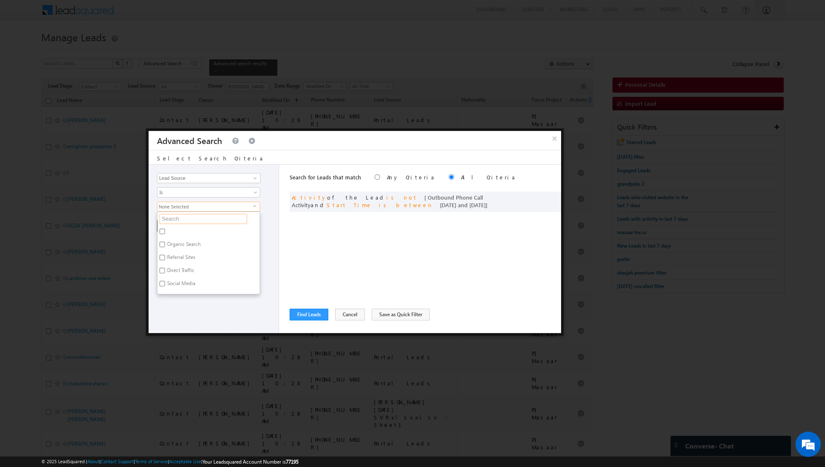
click at [215, 219] on input "text" at bounding box center [204, 219] width 88 height 10
type input "arjan"
click at [168, 232] on label "Arjan" at bounding box center [172, 232] width 30 height 13
click at [165, 232] on input "Arjan" at bounding box center [162, 231] width 5 height 5
checkbox input "true"
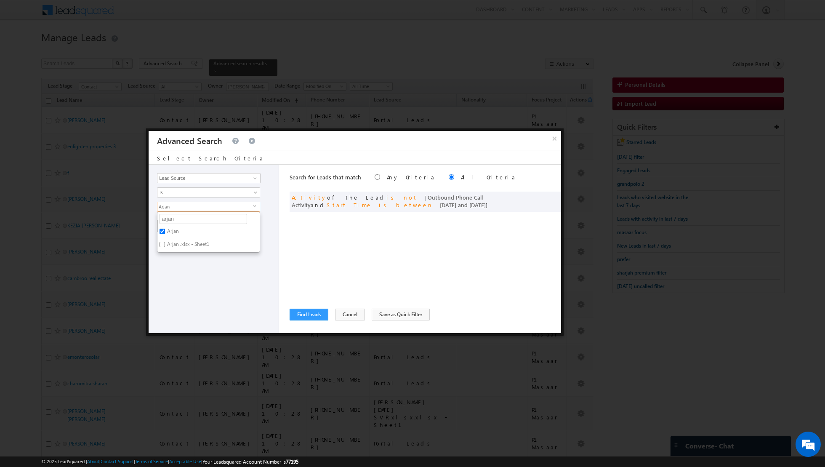
click at [173, 268] on div "Opportunity Type Lead Activity Task Sales Group Prospect Id Address 1 Address 2…" at bounding box center [214, 249] width 131 height 168
click at [191, 203] on span "Arjan" at bounding box center [205, 206] width 96 height 9
click at [186, 218] on input "arjan" at bounding box center [204, 219] width 88 height 10
type input "a"
type input "furjan"
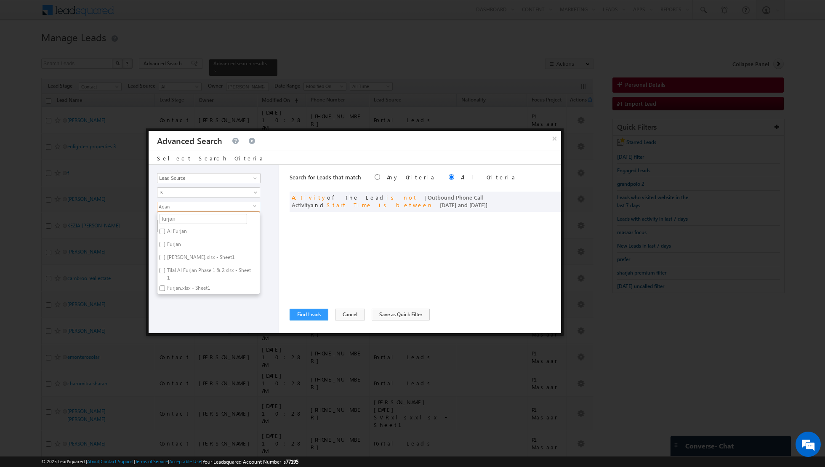
click at [163, 242] on input "Furjan" at bounding box center [162, 244] width 5 height 5
checkbox input "true"
click at [163, 232] on input "Al Furjan" at bounding box center [162, 231] width 5 height 5
checkbox input "true"
click at [282, 249] on div "Opportunity Type Lead Activity Task Sales Group Prospect Id Address 1 Address 2…" at bounding box center [355, 249] width 413 height 168
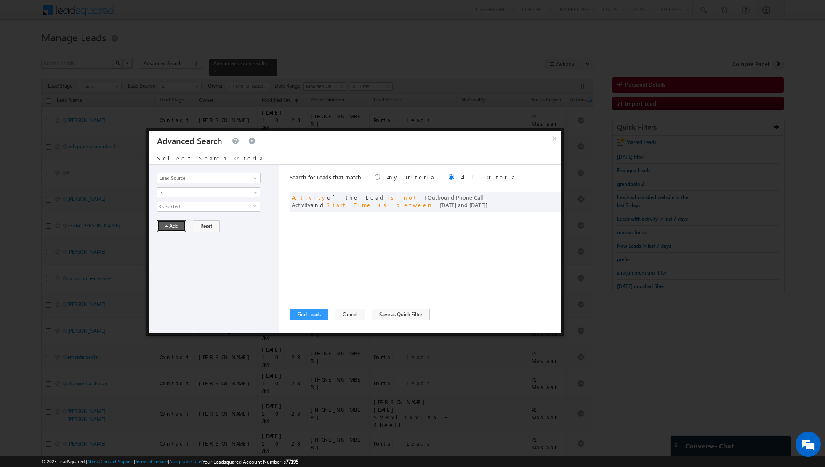
click at [168, 224] on button "+ Add" at bounding box center [171, 226] width 29 height 12
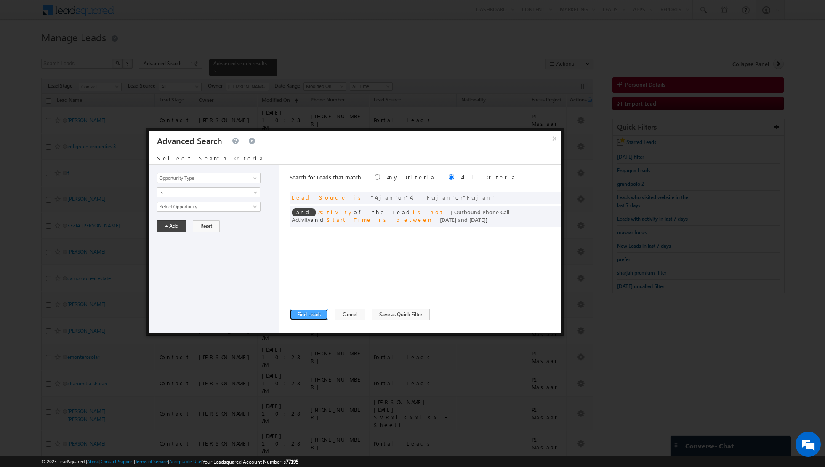
click at [303, 316] on button "Find Leads" at bounding box center [309, 315] width 39 height 12
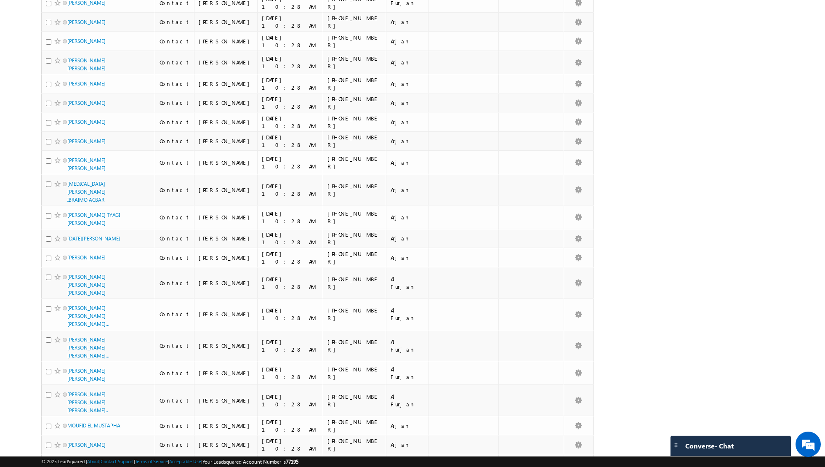
scroll to position [4016, 0]
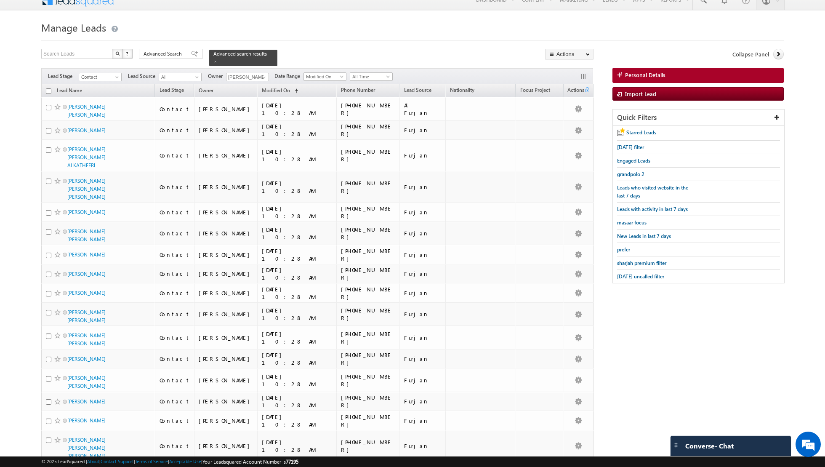
scroll to position [0, 0]
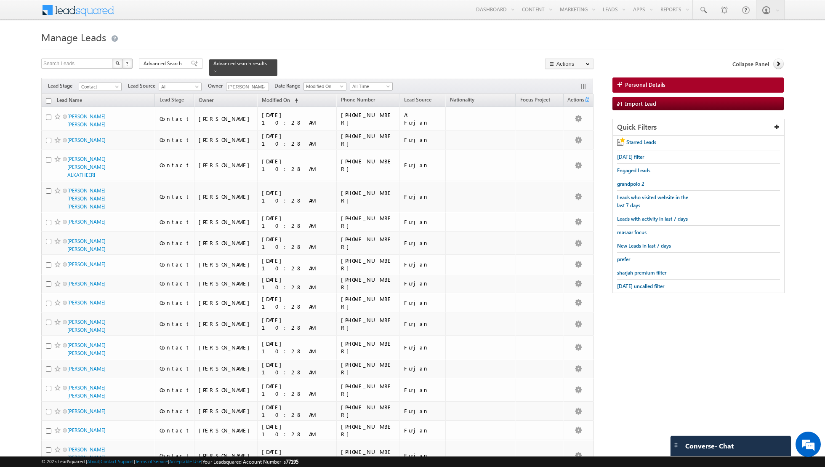
click at [48, 101] on input "checkbox" at bounding box center [48, 100] width 5 height 5
checkbox input "true"
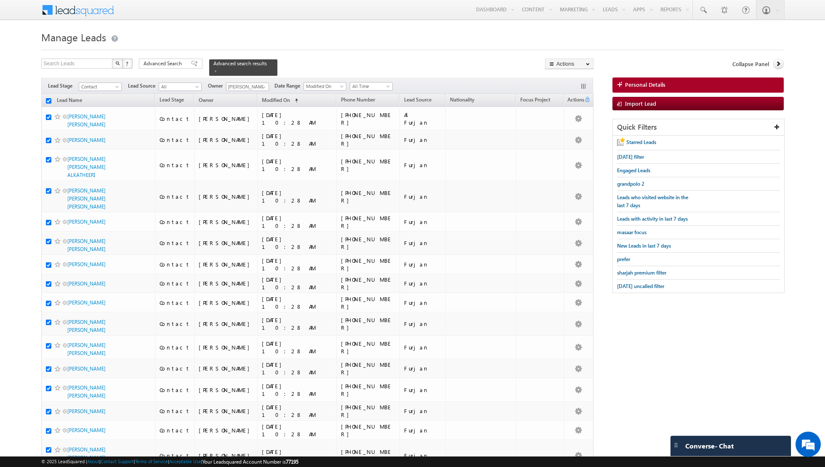
checkbox input "true"
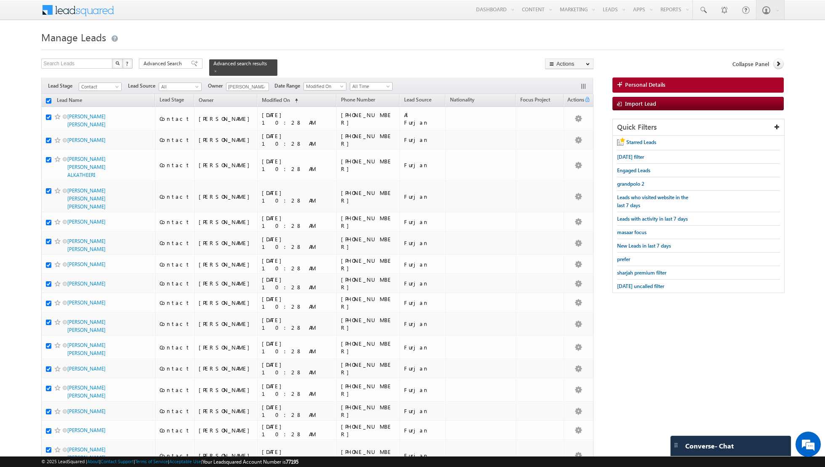
checkbox input "true"
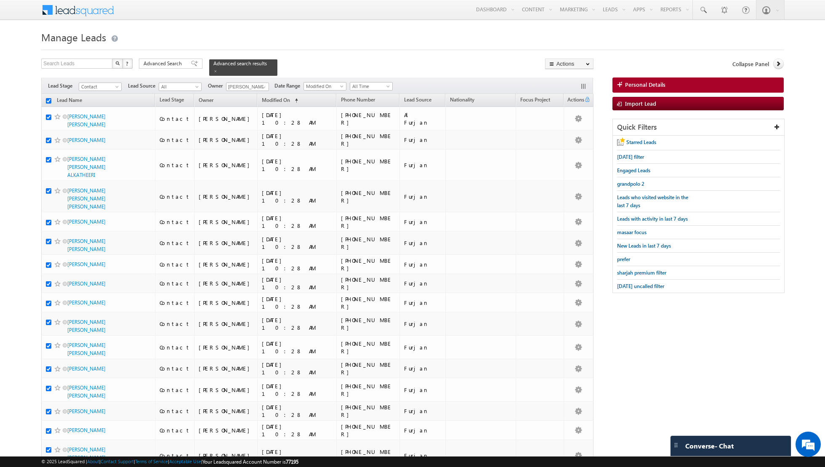
checkbox input "true"
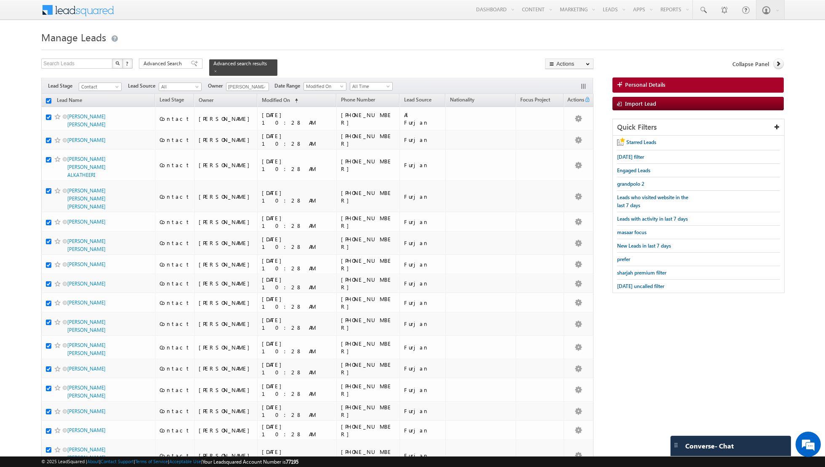
checkbox input "true"
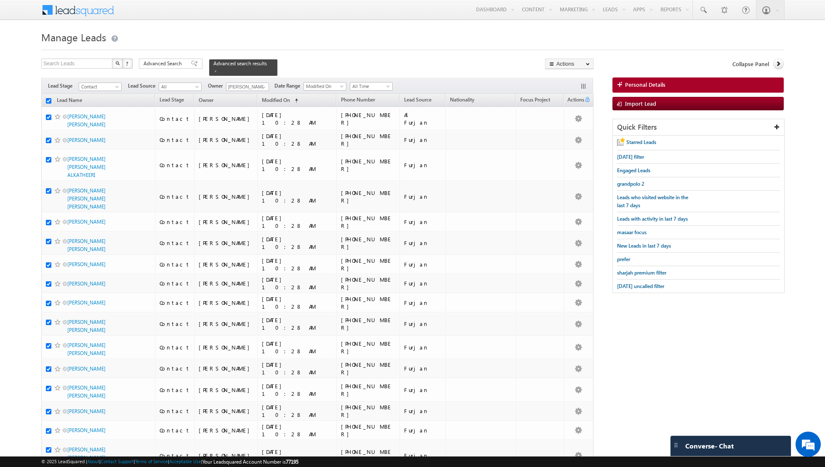
checkbox input "true"
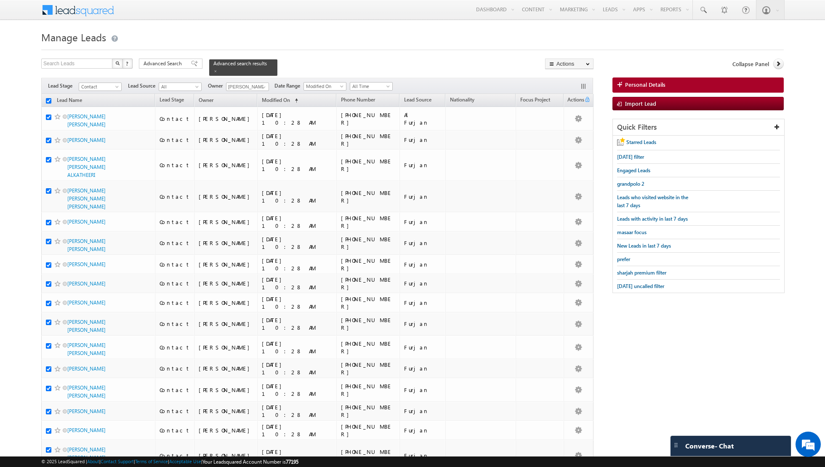
checkbox input "true"
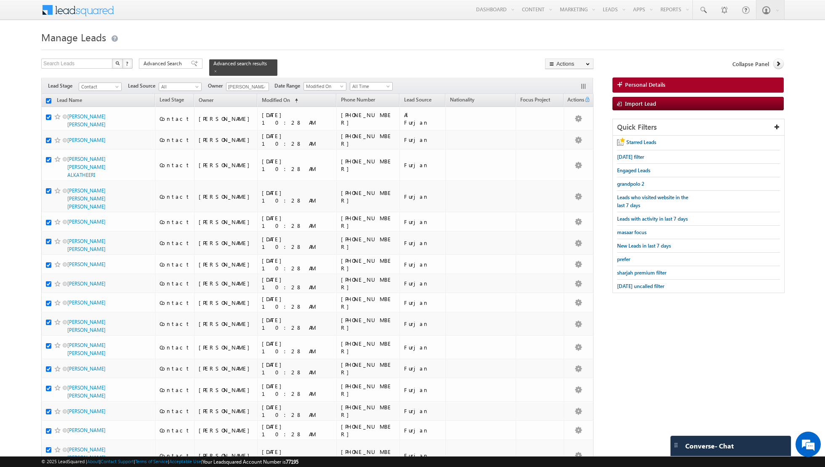
checkbox input "true"
click at [565, 136] on link "Change Owner" at bounding box center [570, 136] width 48 height 10
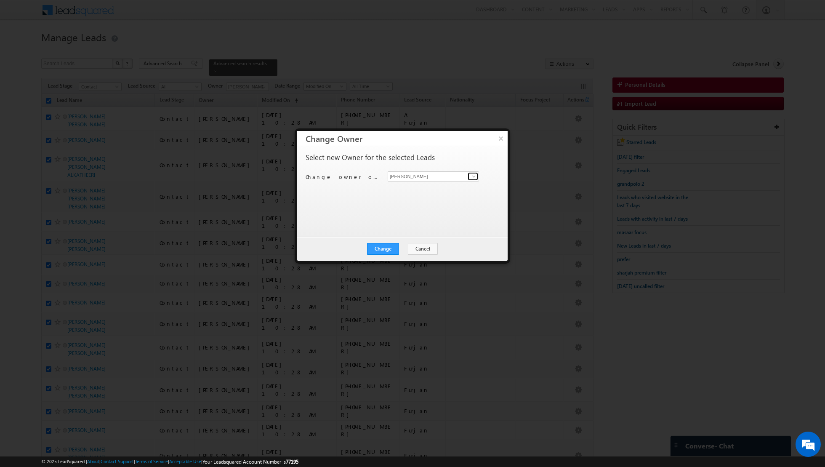
click at [473, 175] on span at bounding box center [474, 176] width 7 height 7
click at [419, 187] on link "[PERSON_NAME] [PERSON_NAME] [PERSON_NAME][EMAIL_ADDRESS][PERSON_NAME][DOMAIN_NA…" at bounding box center [433, 189] width 91 height 16
click at [384, 249] on button "Change" at bounding box center [383, 249] width 32 height 12
click at [398, 245] on button "Close" at bounding box center [403, 249] width 27 height 12
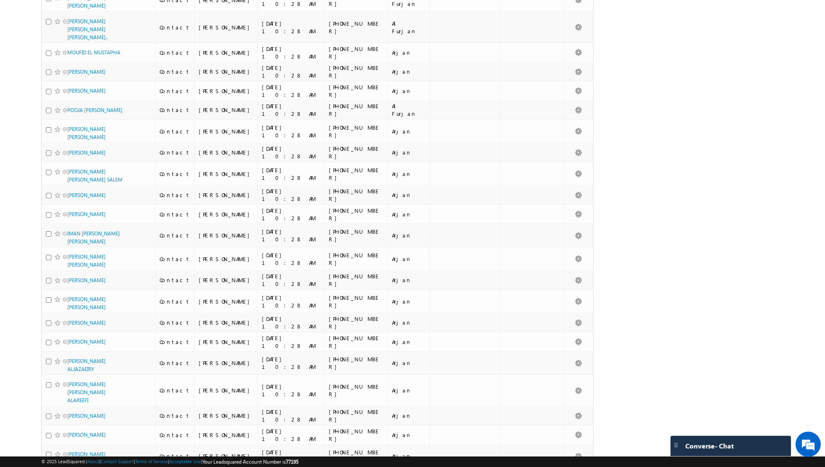
scroll to position [1864, 0]
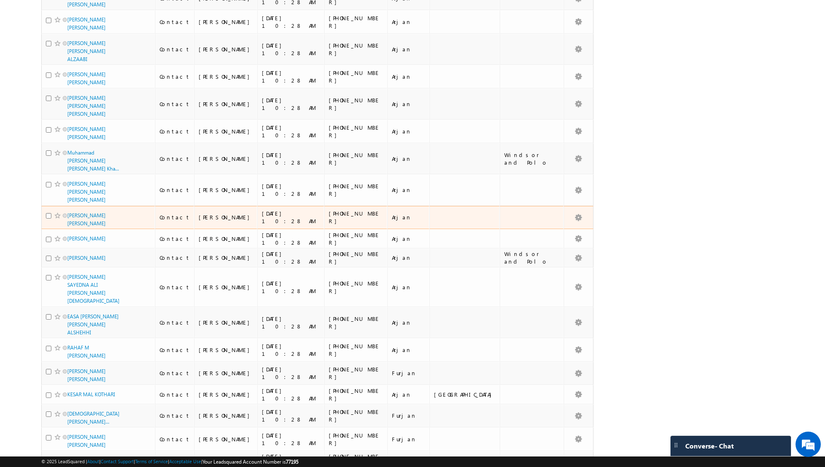
scroll to position [0, 0]
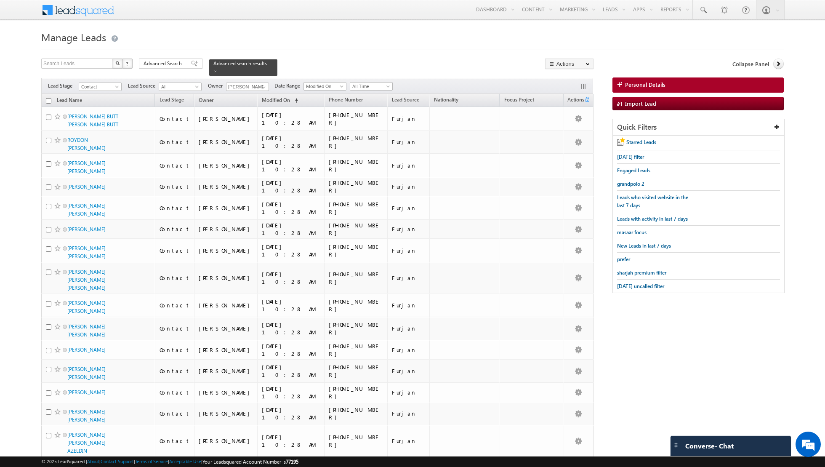
click at [48, 101] on input "checkbox" at bounding box center [48, 100] width 5 height 5
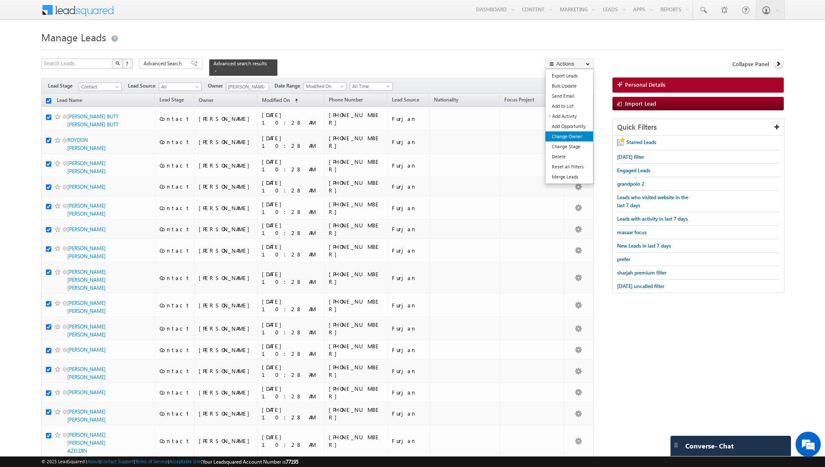
click at [572, 138] on link "Change Owner" at bounding box center [570, 136] width 48 height 10
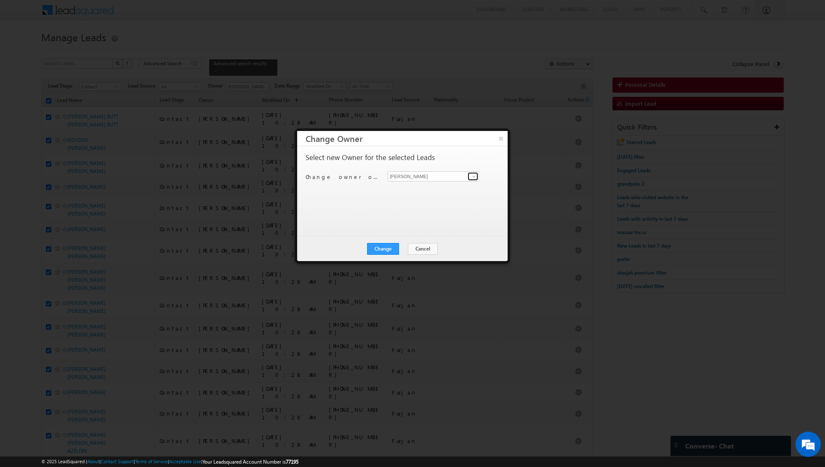
click at [475, 176] on span at bounding box center [474, 176] width 7 height 7
click at [438, 185] on link "[PERSON_NAME] [PERSON_NAME] [PERSON_NAME][EMAIL_ADDRESS][PERSON_NAME][DOMAIN_NA…" at bounding box center [433, 189] width 91 height 16
click at [390, 246] on button "Change" at bounding box center [383, 249] width 32 height 12
click at [409, 248] on button "Close" at bounding box center [403, 249] width 27 height 12
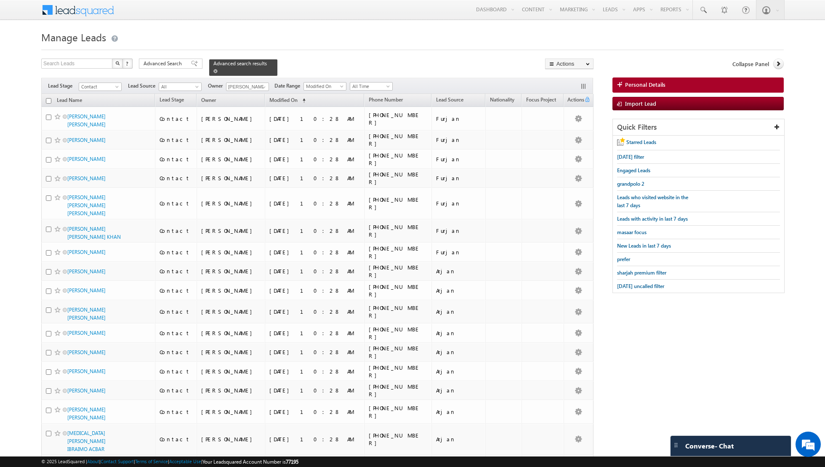
click at [213, 71] on span at bounding box center [215, 71] width 4 height 4
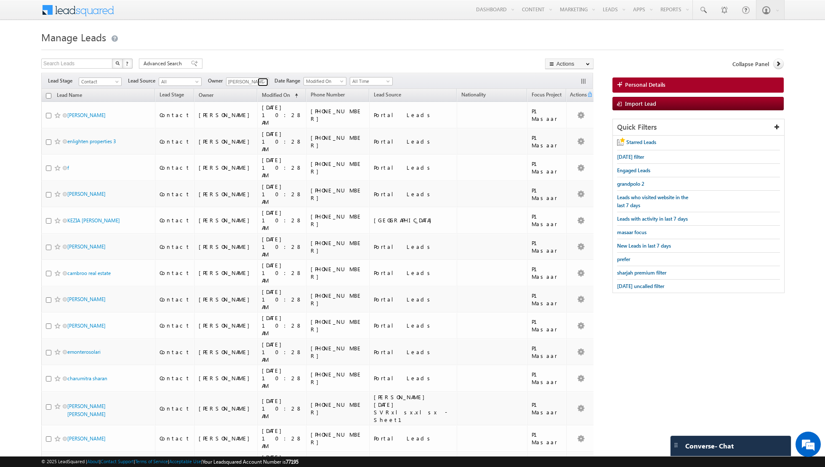
click at [261, 82] on span at bounding box center [264, 82] width 7 height 7
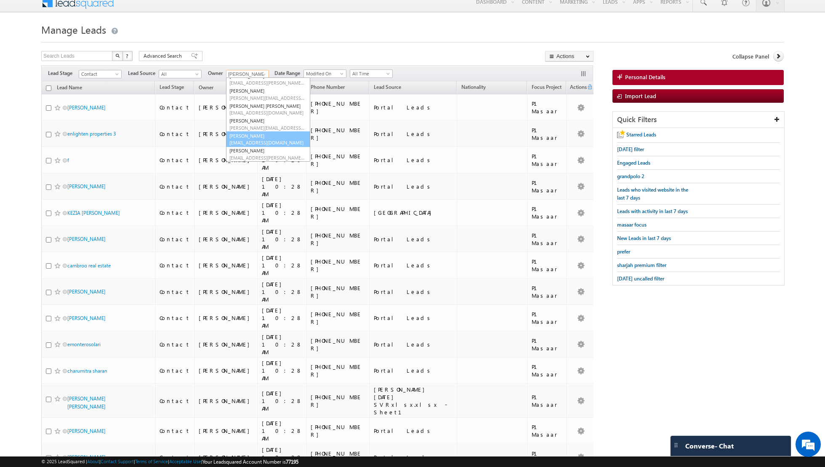
scroll to position [68, 0]
click at [263, 136] on link "Shaik Basha shaik.basha@indglobal.ae" at bounding box center [268, 139] width 84 height 16
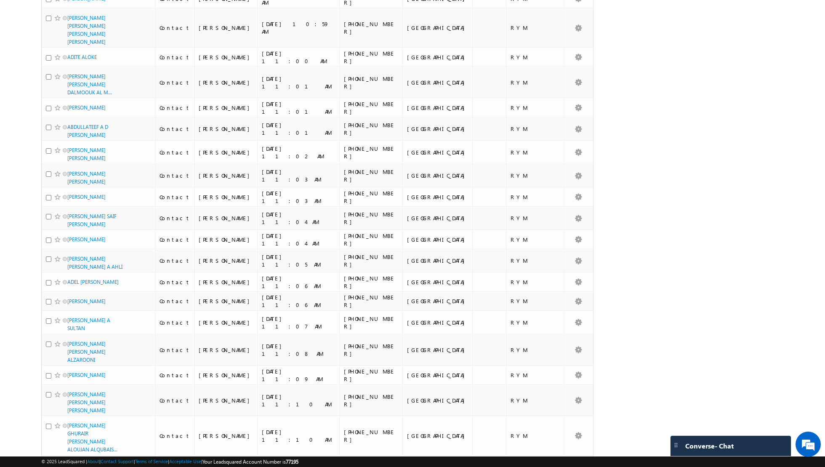
scroll to position [823, 0]
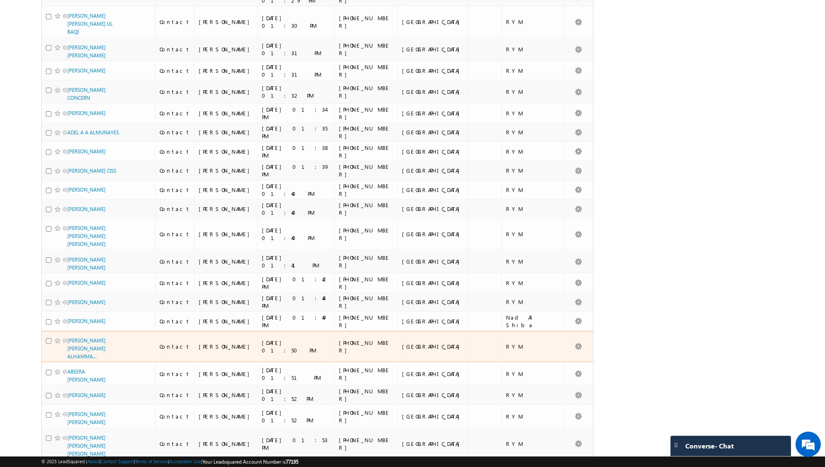
scroll to position [727, 0]
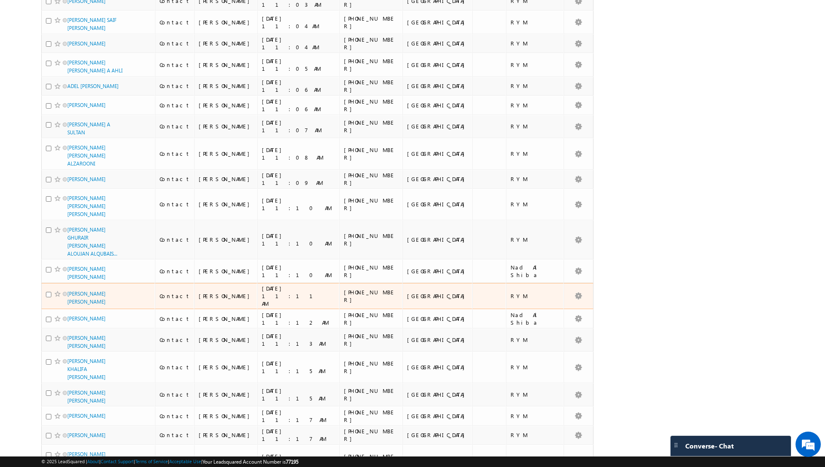
scroll to position [0, 0]
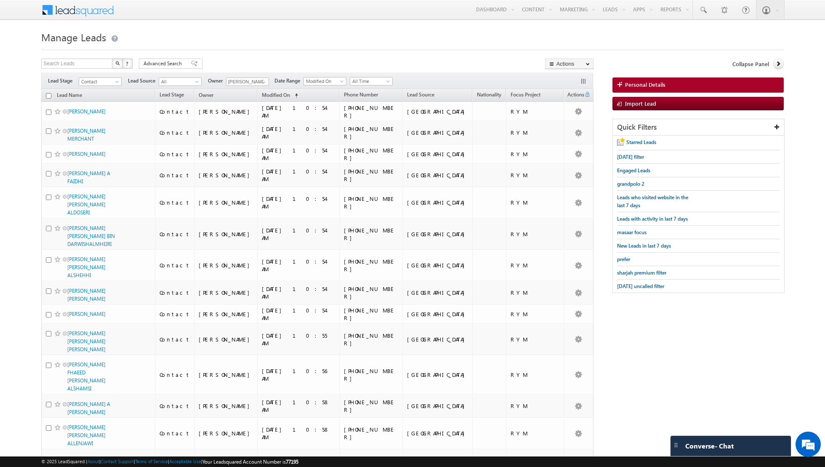
click at [48, 94] on input "checkbox" at bounding box center [48, 95] width 5 height 5
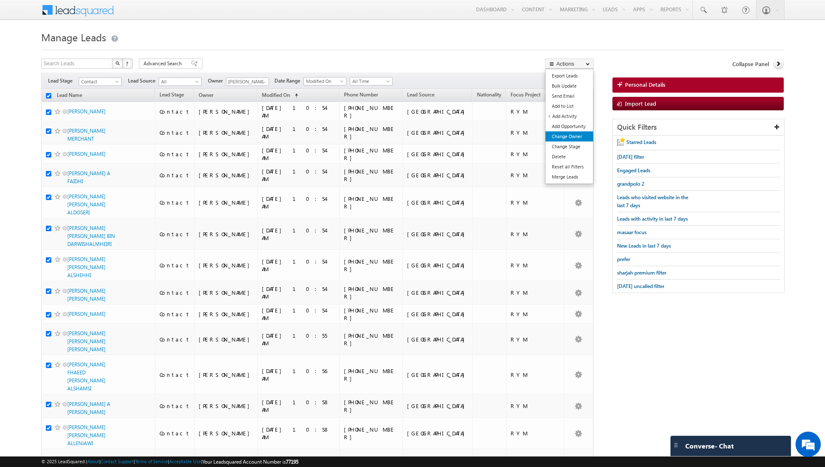
click at [567, 138] on link "Change Owner" at bounding box center [570, 136] width 48 height 10
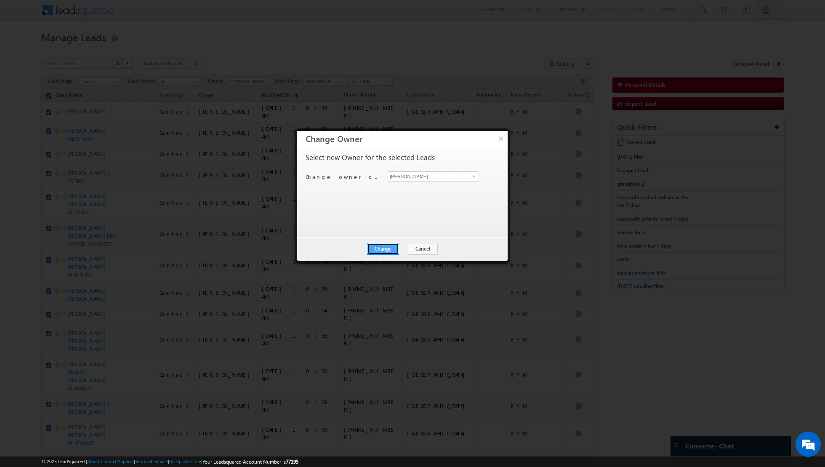
click at [384, 247] on button "Change" at bounding box center [383, 249] width 32 height 12
click at [400, 247] on button "Close" at bounding box center [403, 249] width 27 height 12
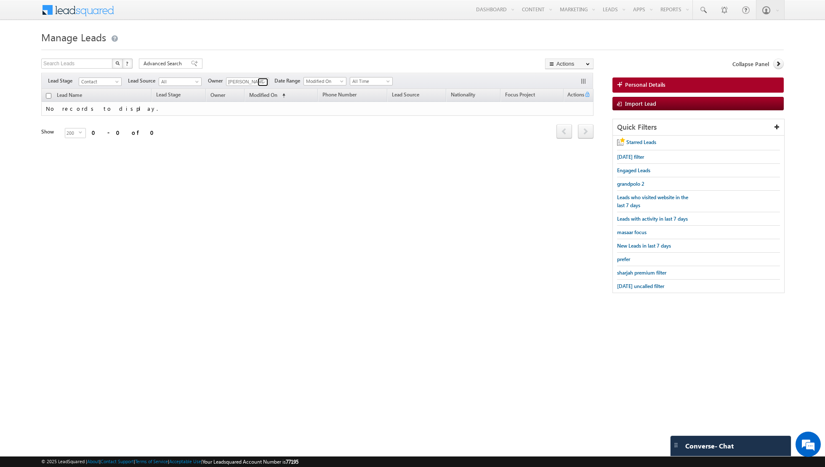
click at [258, 82] on link at bounding box center [263, 82] width 11 height 8
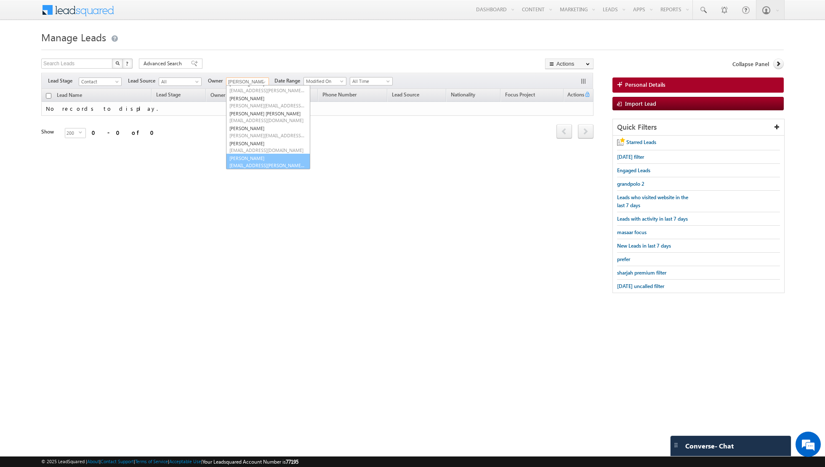
scroll to position [68, 0]
click at [243, 156] on link "Shiva Sisodia shiva.sisodia@indglobal.ae" at bounding box center [268, 162] width 84 height 16
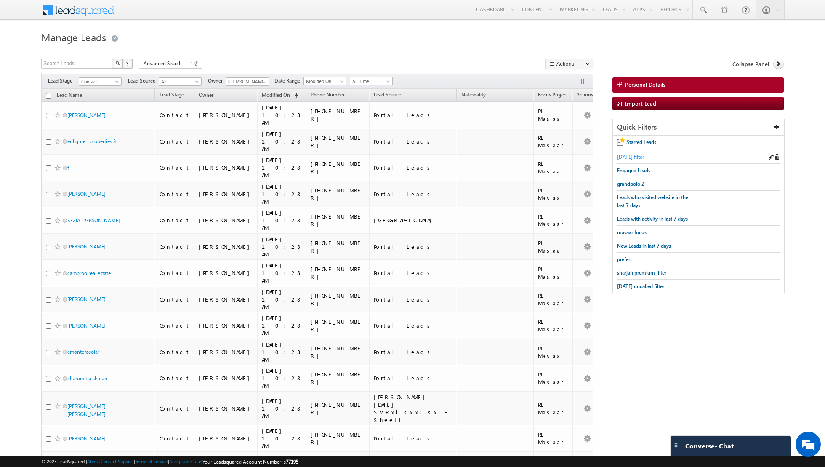
click at [631, 157] on span "[DATE] filter" at bounding box center [630, 157] width 27 height 6
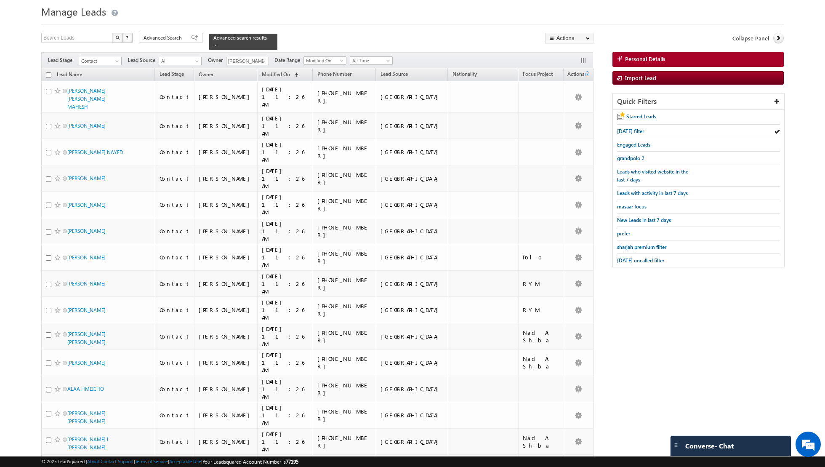
scroll to position [0, 0]
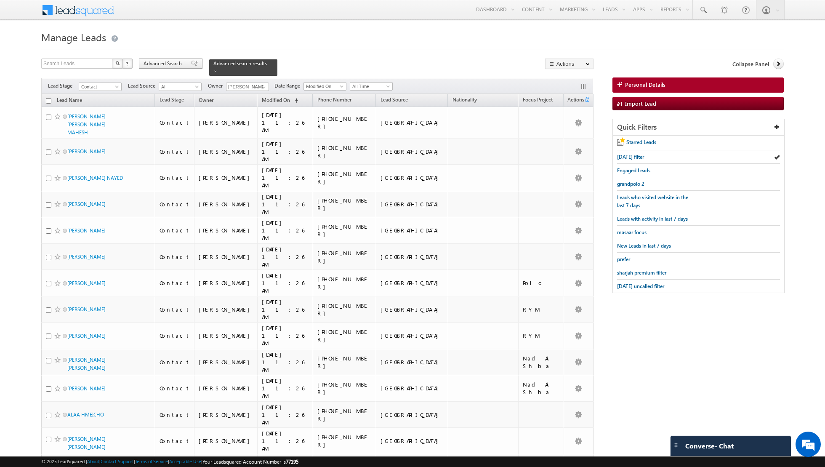
click at [191, 65] on span at bounding box center [194, 64] width 7 height 6
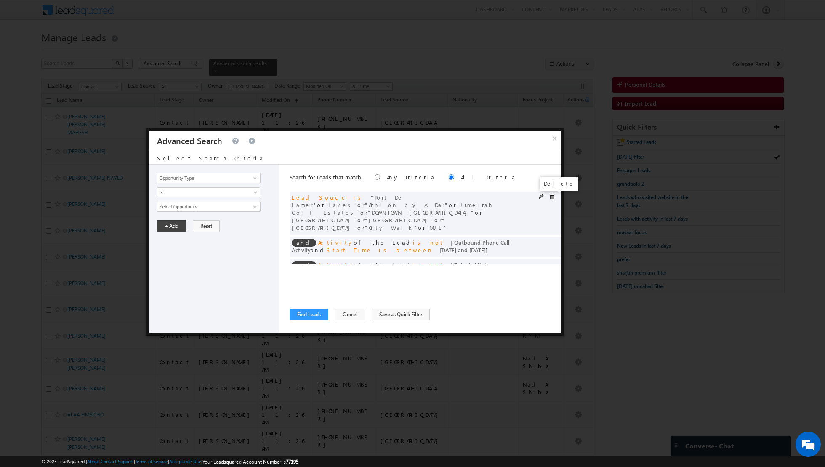
click at [553, 196] on span at bounding box center [552, 197] width 6 height 6
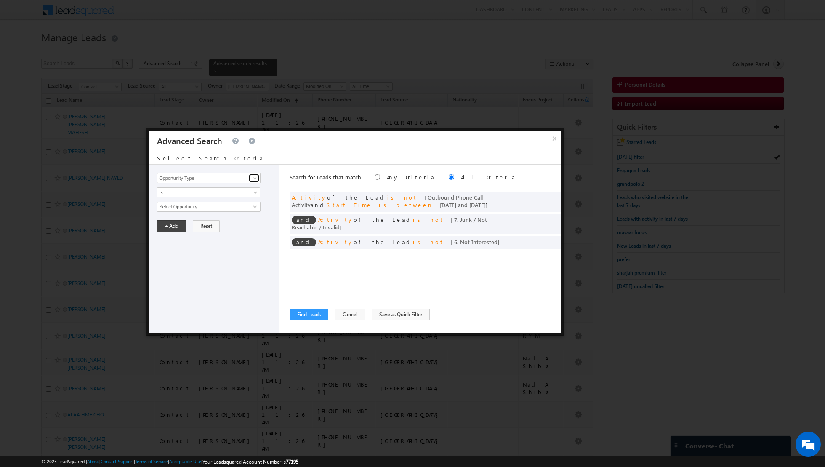
click at [250, 178] on link at bounding box center [254, 178] width 11 height 8
click at [208, 192] on link "Lead Source" at bounding box center [209, 195] width 104 height 10
click at [249, 206] on span "None Selected" at bounding box center [205, 206] width 96 height 9
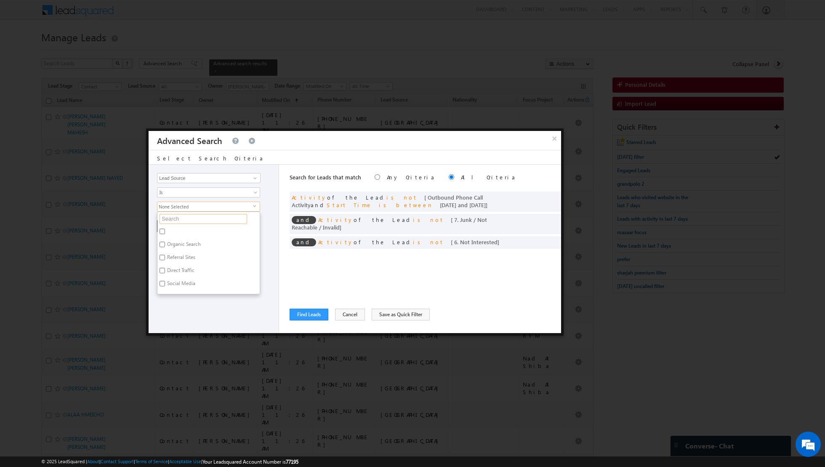
click at [211, 220] on input "text" at bounding box center [204, 219] width 88 height 10
click at [162, 230] on input "City Walk" at bounding box center [162, 231] width 5 height 5
click at [187, 218] on input "city" at bounding box center [204, 219] width 88 height 10
click at [162, 229] on input "DOWNTOWN DUBAI" at bounding box center [162, 231] width 5 height 5
click at [191, 301] on div "Opportunity Type Lead Activity Task Sales Group Prospect Id Address 1 Address 2…" at bounding box center [214, 249] width 131 height 168
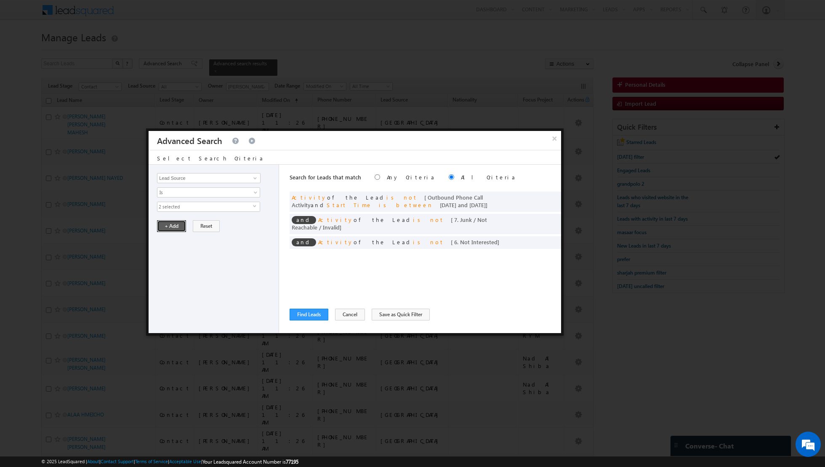
click at [168, 226] on button "+ Add" at bounding box center [171, 226] width 29 height 12
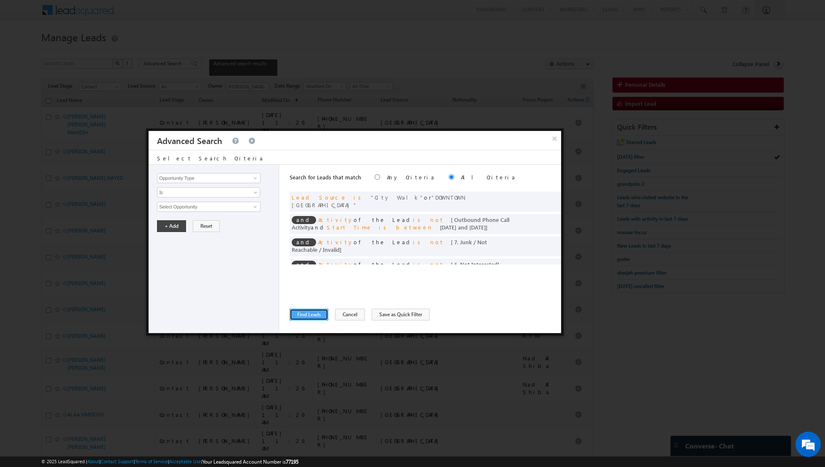
click at [307, 309] on button "Find Leads" at bounding box center [309, 315] width 39 height 12
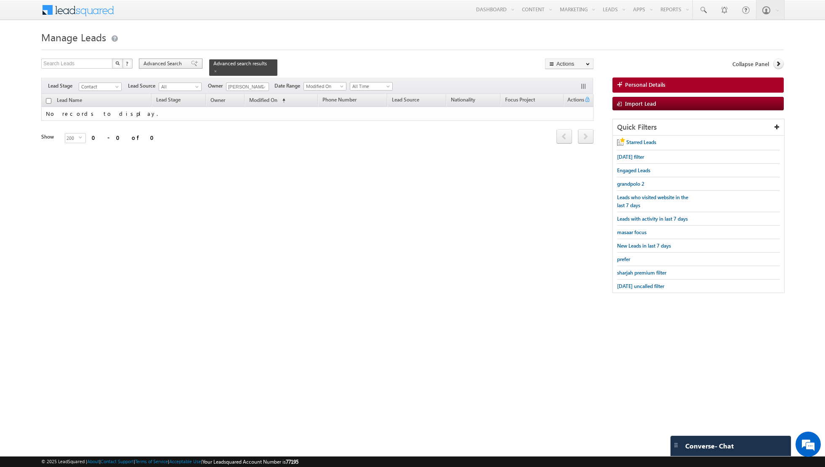
click at [191, 62] on span at bounding box center [194, 64] width 7 height 6
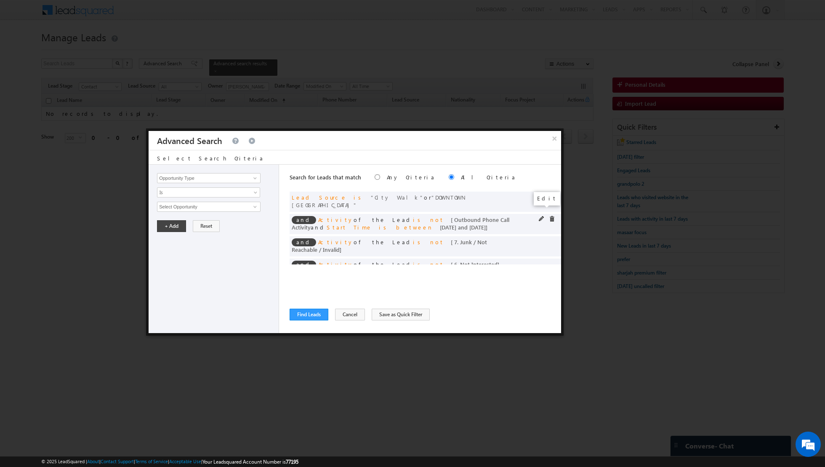
click at [542, 216] on span at bounding box center [542, 219] width 6 height 6
click at [197, 262] on input "01/09/2025" at bounding box center [181, 264] width 49 height 11
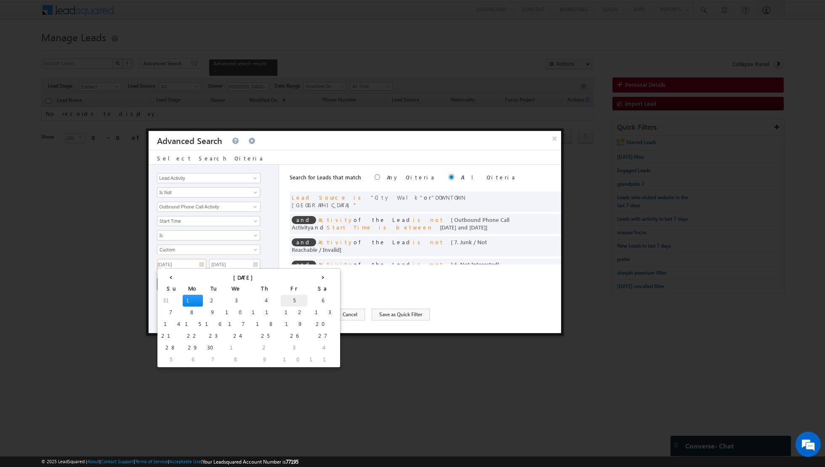
click at [281, 301] on td "5" at bounding box center [294, 301] width 27 height 12
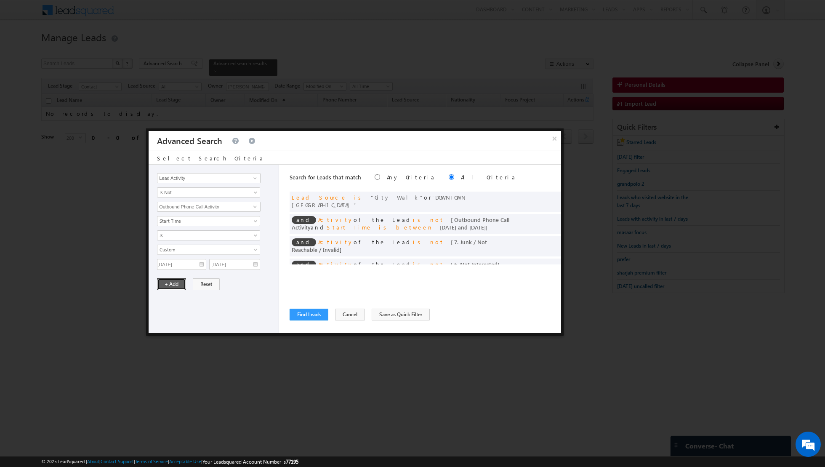
click at [164, 278] on button "+ Add" at bounding box center [171, 284] width 29 height 12
click at [304, 314] on button "Find Leads" at bounding box center [309, 315] width 39 height 12
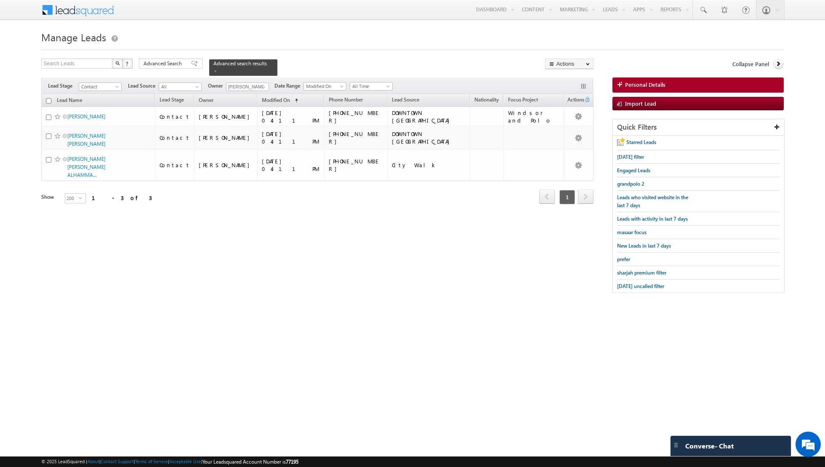
click at [49, 101] on input "checkbox" at bounding box center [48, 100] width 5 height 5
click at [568, 136] on link "Change Owner" at bounding box center [570, 136] width 48 height 10
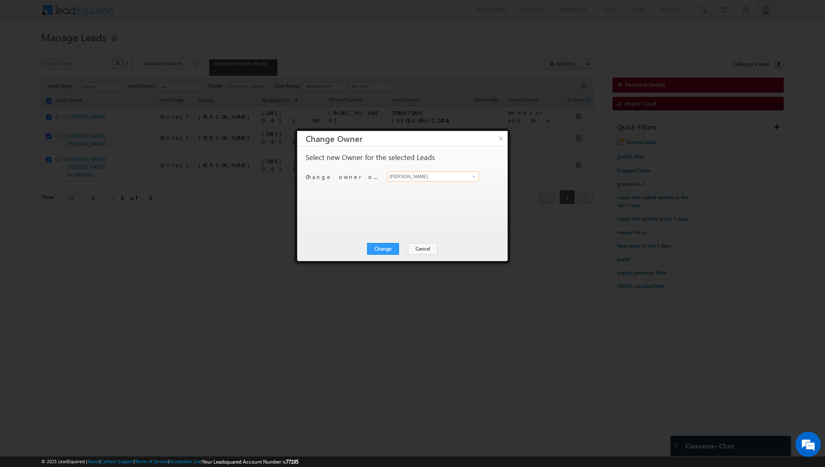
click at [467, 177] on input "[PERSON_NAME]" at bounding box center [433, 176] width 91 height 10
click at [422, 231] on link "Shaik Basha shaik.basha@indglobal.ae" at bounding box center [433, 233] width 91 height 16
click at [389, 250] on button "Change" at bounding box center [383, 249] width 32 height 12
click at [409, 248] on button "Close" at bounding box center [403, 249] width 27 height 12
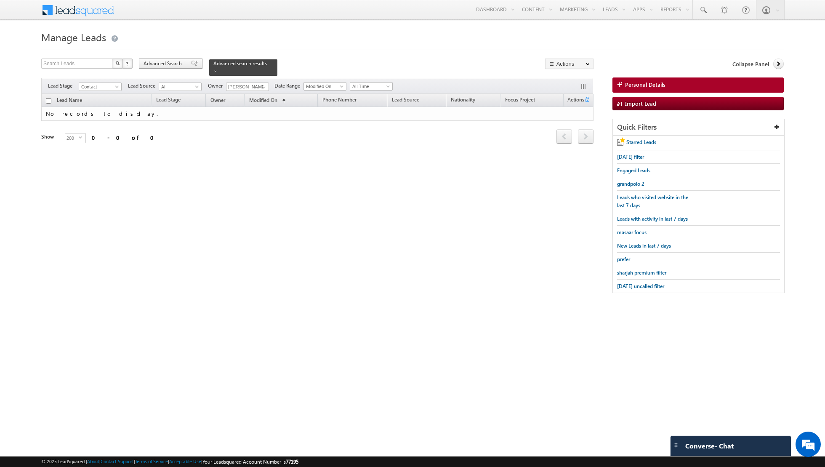
click at [192, 63] on span at bounding box center [194, 64] width 7 height 6
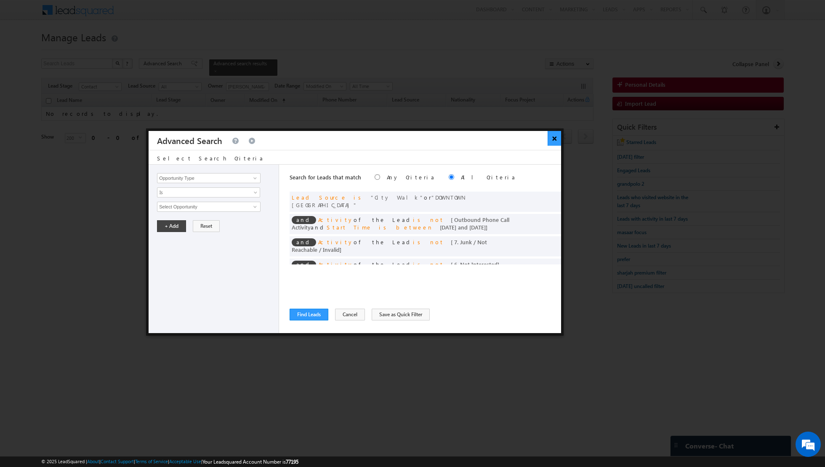
click at [551, 139] on button "×" at bounding box center [555, 138] width 14 height 15
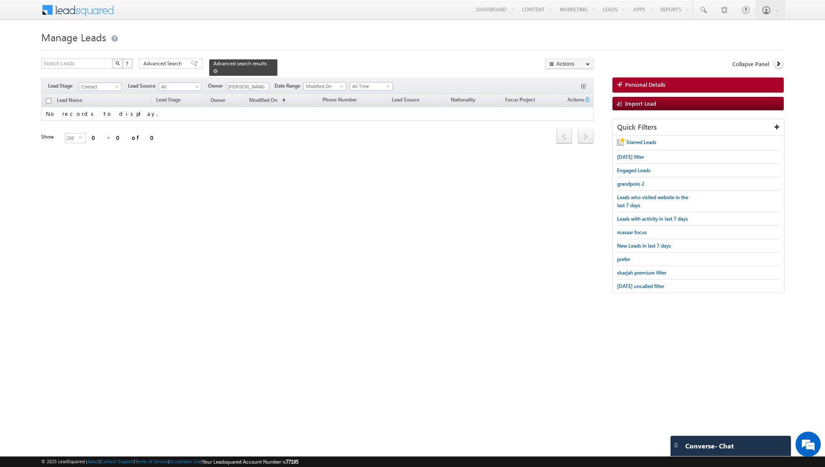
click at [213, 70] on span at bounding box center [215, 71] width 4 height 4
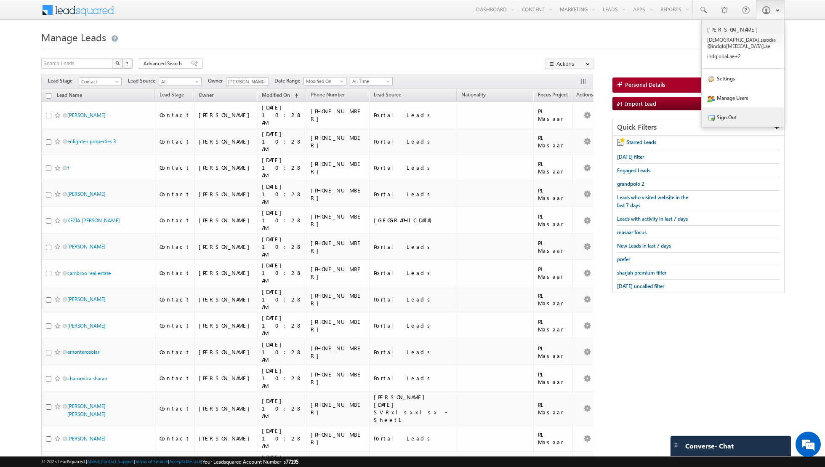
click at [725, 112] on link "Sign Out" at bounding box center [743, 116] width 83 height 19
